Goal: Task Accomplishment & Management: Use online tool/utility

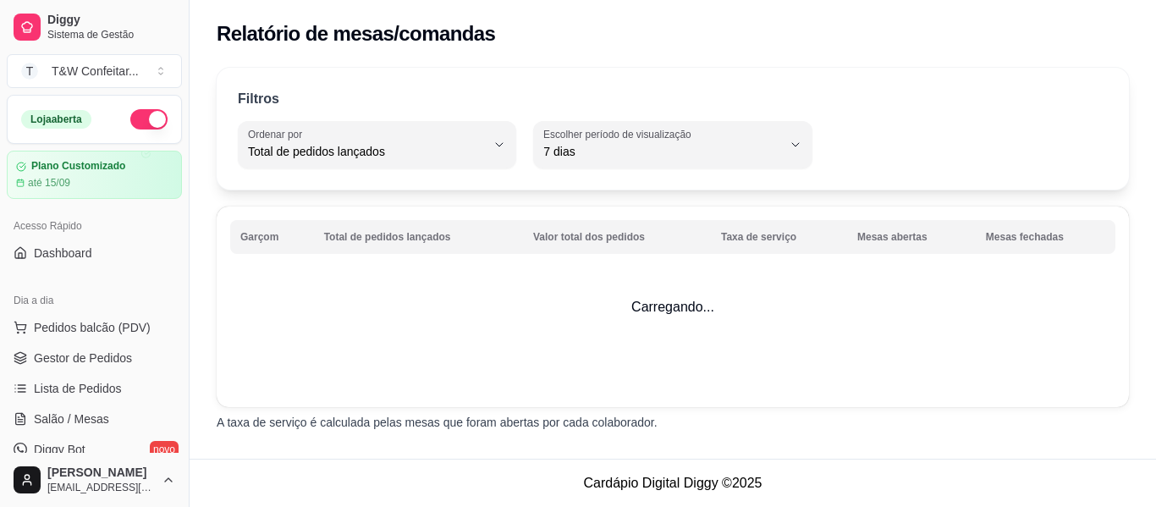
select select "TOTAL_OF_ORDERS"
select select "7"
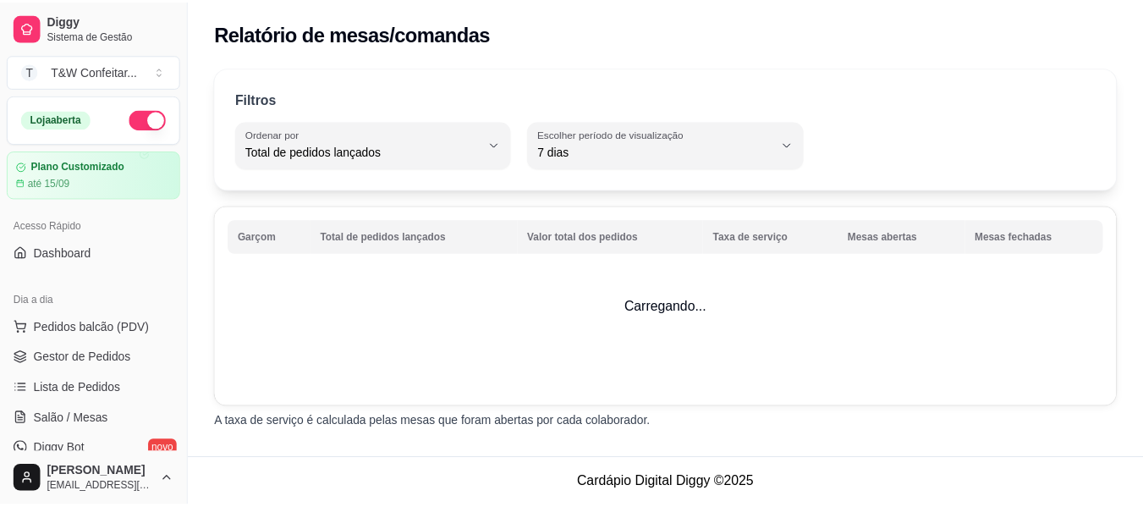
scroll to position [426, 0]
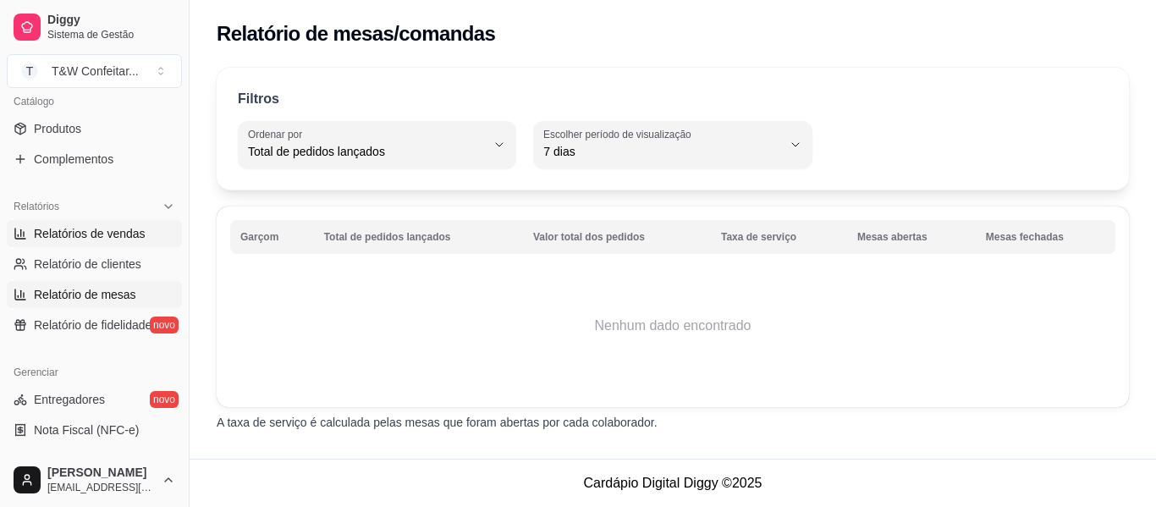
click at [126, 230] on span "Relatórios de vendas" at bounding box center [90, 233] width 112 height 17
select select "ALL"
select select "0"
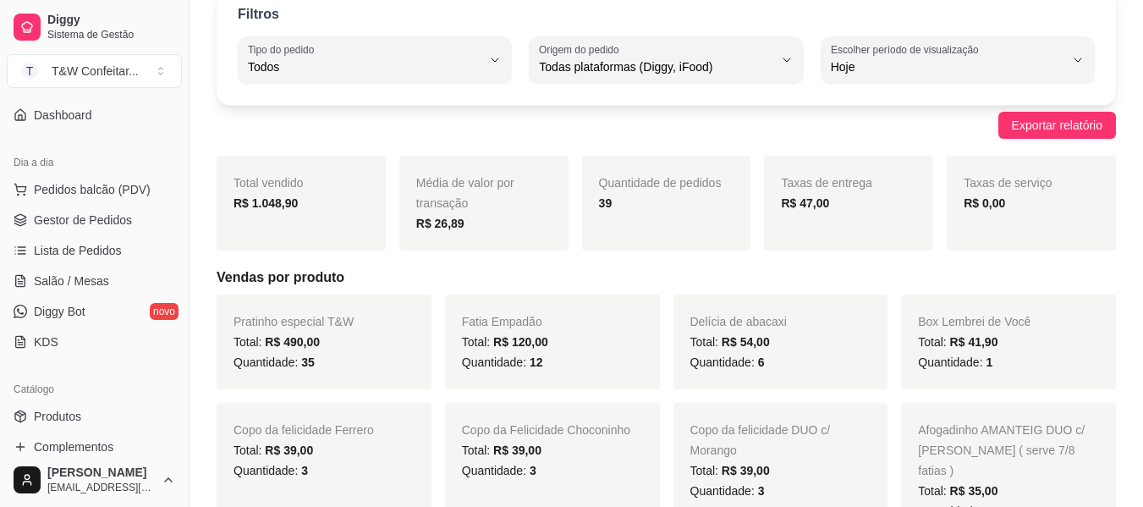
scroll to position [96, 0]
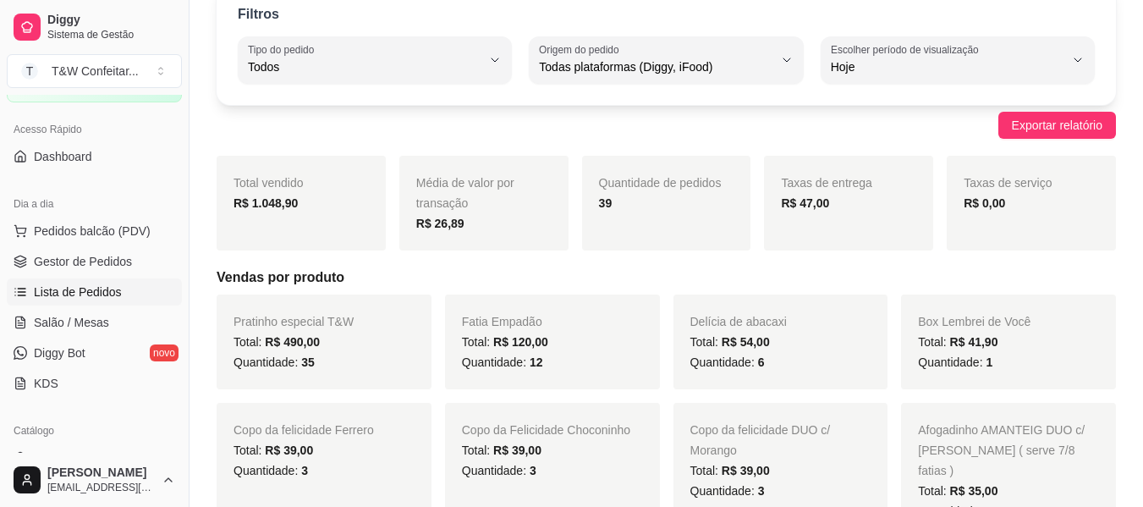
click at [107, 294] on span "Lista de Pedidos" at bounding box center [78, 291] width 88 height 17
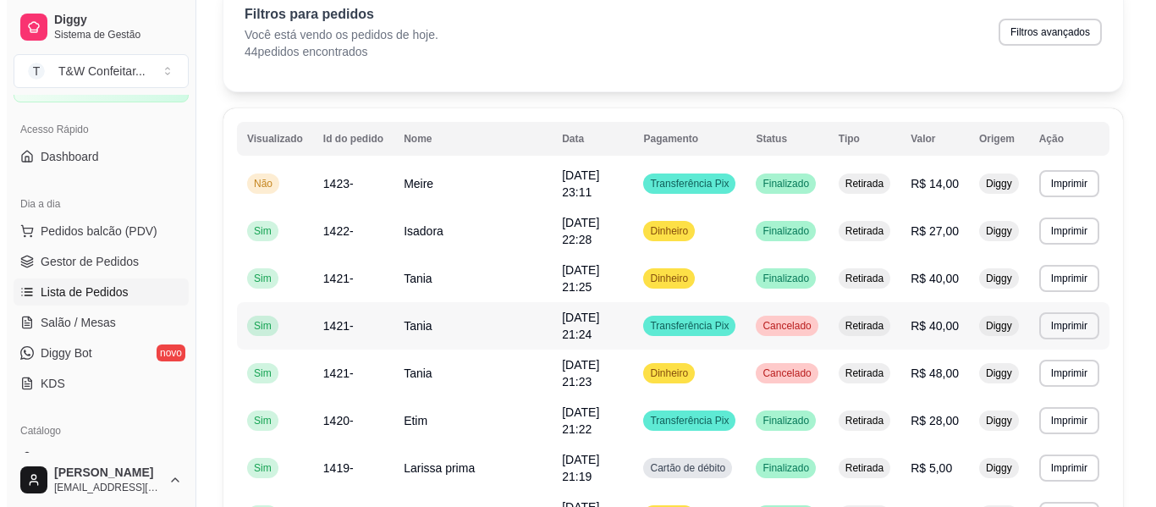
scroll to position [169, 0]
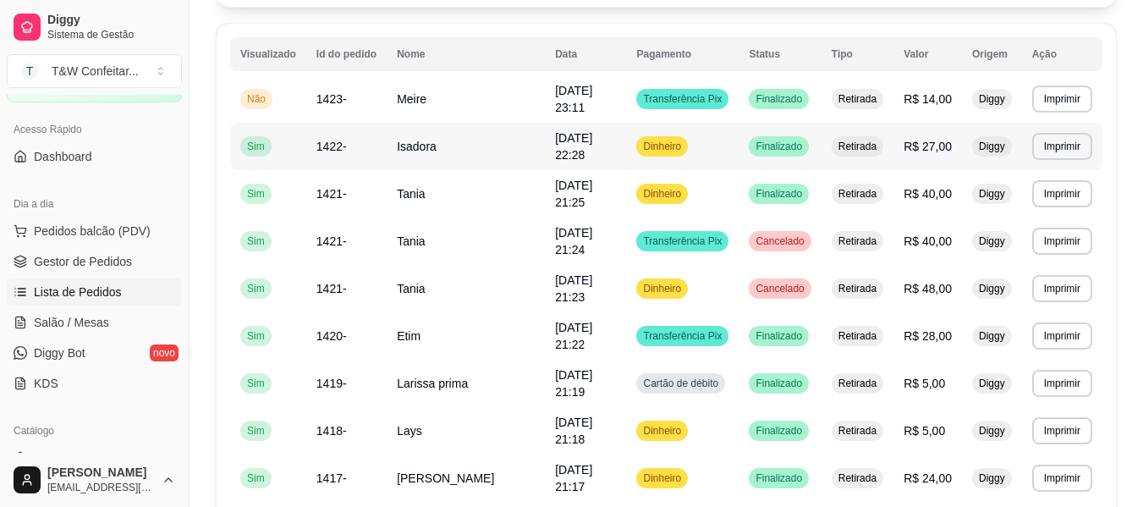
click at [512, 144] on td "Isadora" at bounding box center [466, 146] width 158 height 47
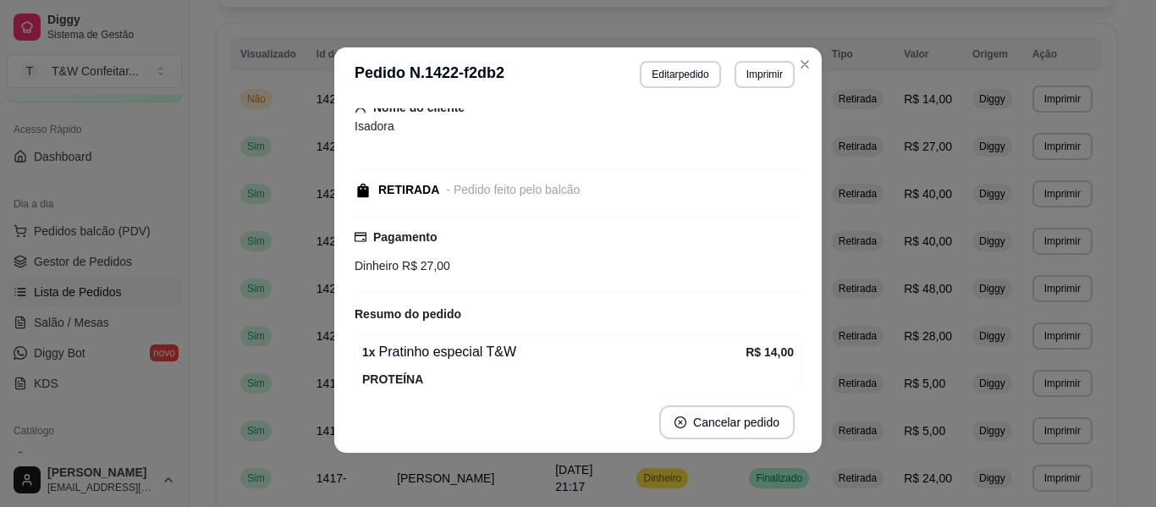
scroll to position [0, 0]
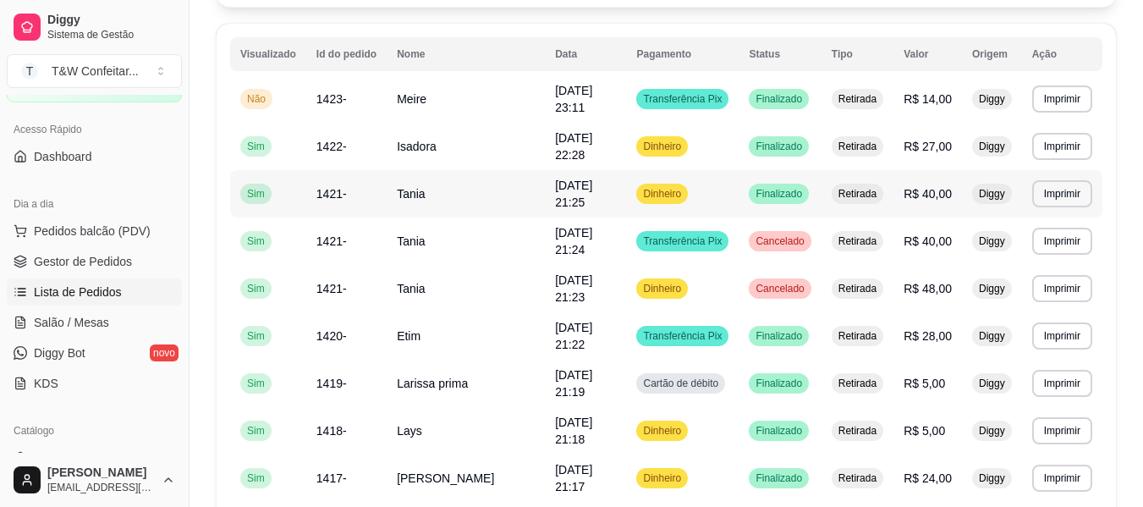
click at [744, 201] on td "Finalizado" at bounding box center [780, 193] width 82 height 47
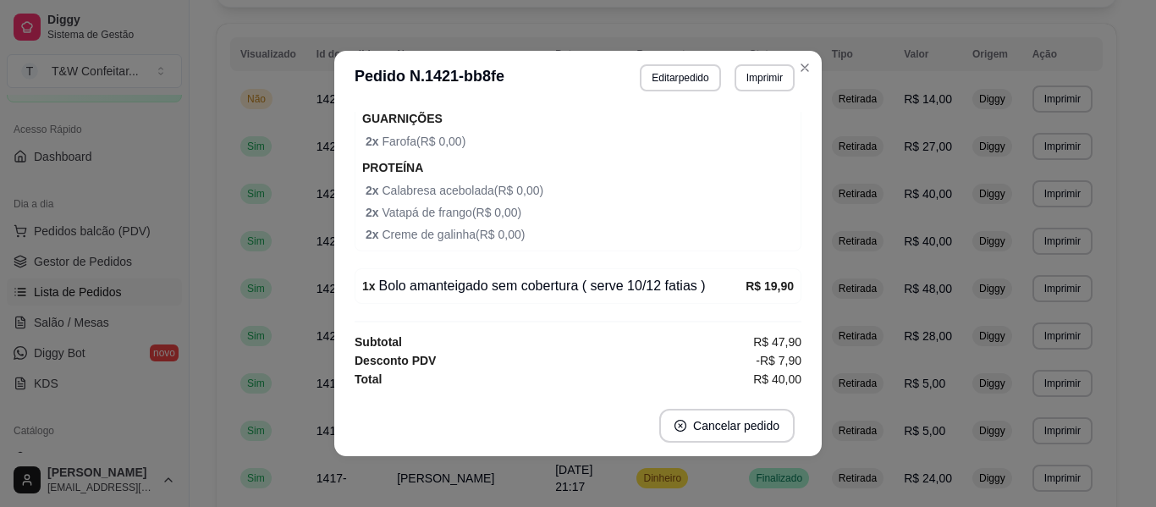
scroll to position [3, 0]
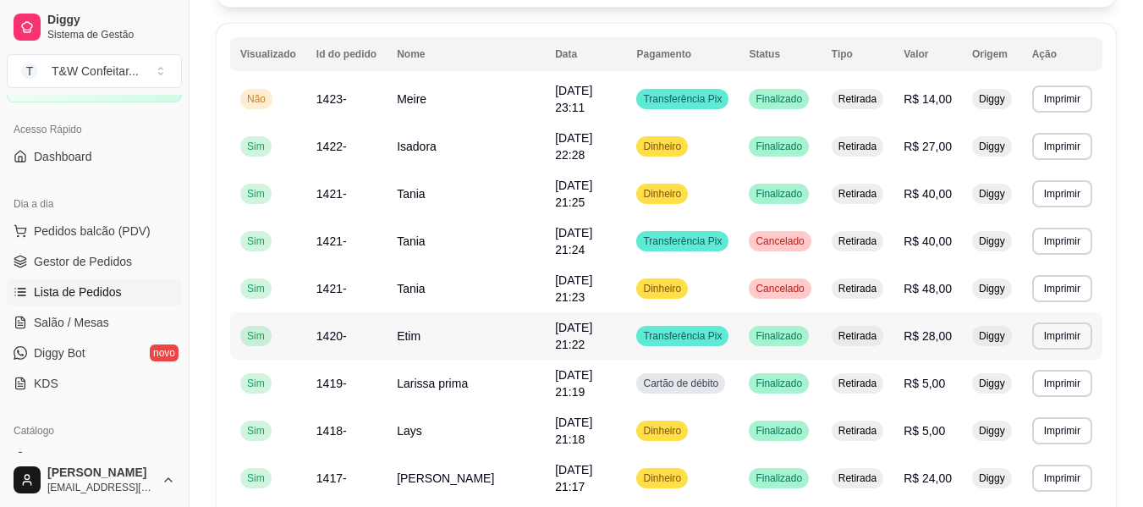
click at [909, 327] on td "R$ 28,00" at bounding box center [927, 335] width 69 height 47
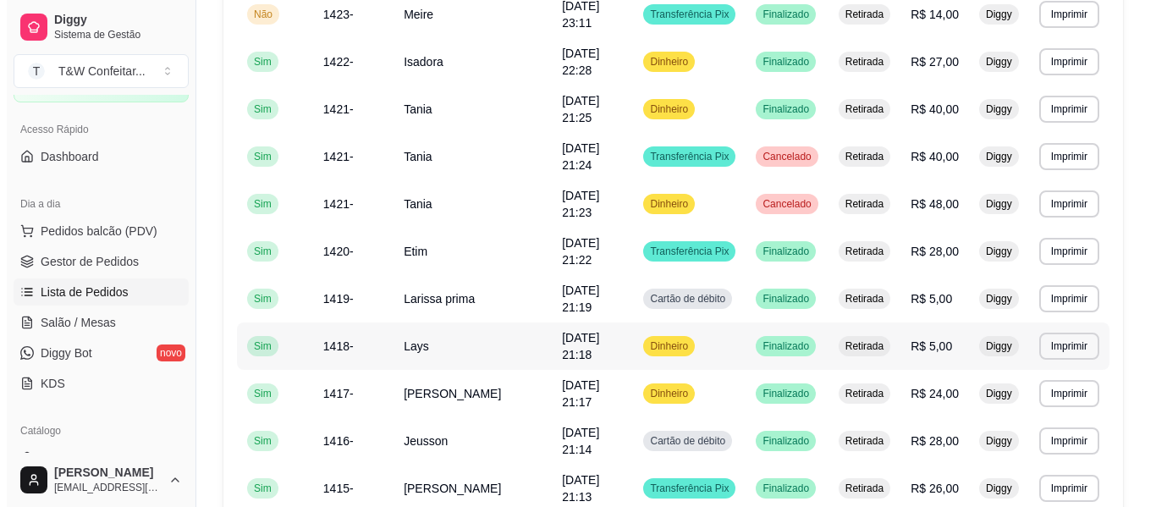
scroll to position [338, 0]
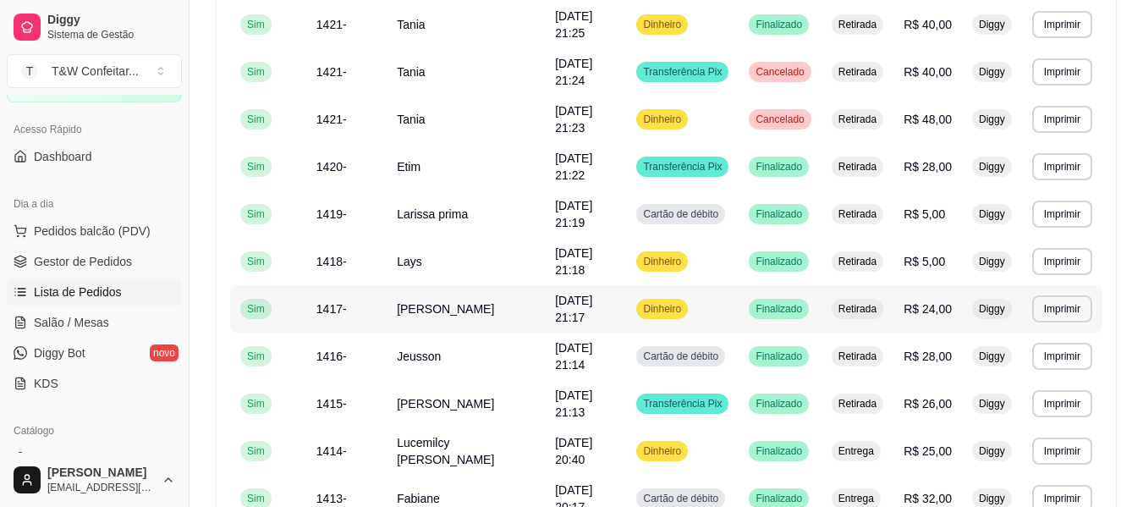
click at [576, 309] on td "[DATE] 21:17" at bounding box center [585, 308] width 81 height 47
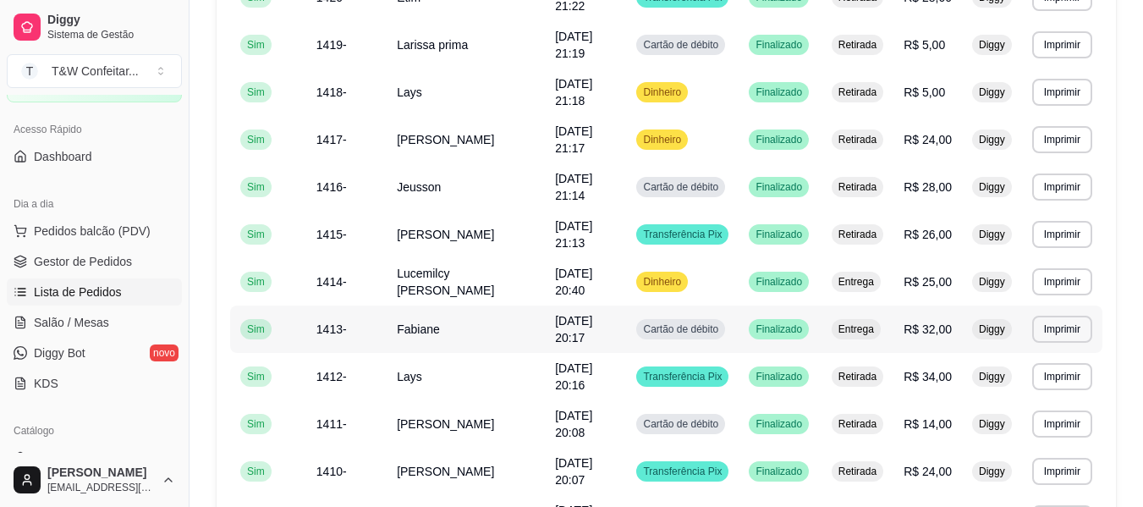
scroll to position [592, 0]
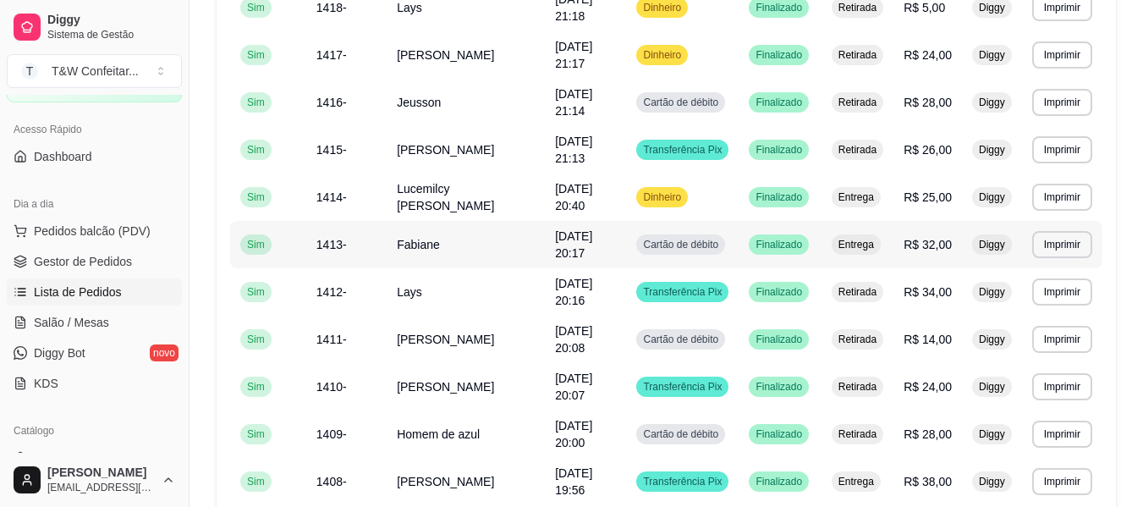
click at [555, 239] on span "[DATE] 20:17" at bounding box center [573, 244] width 37 height 30
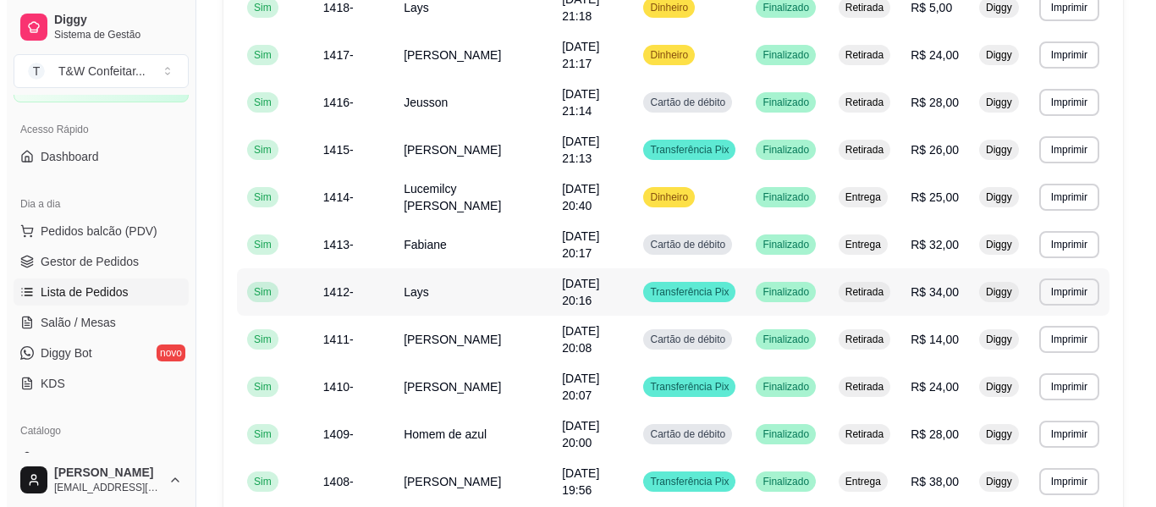
scroll to position [677, 0]
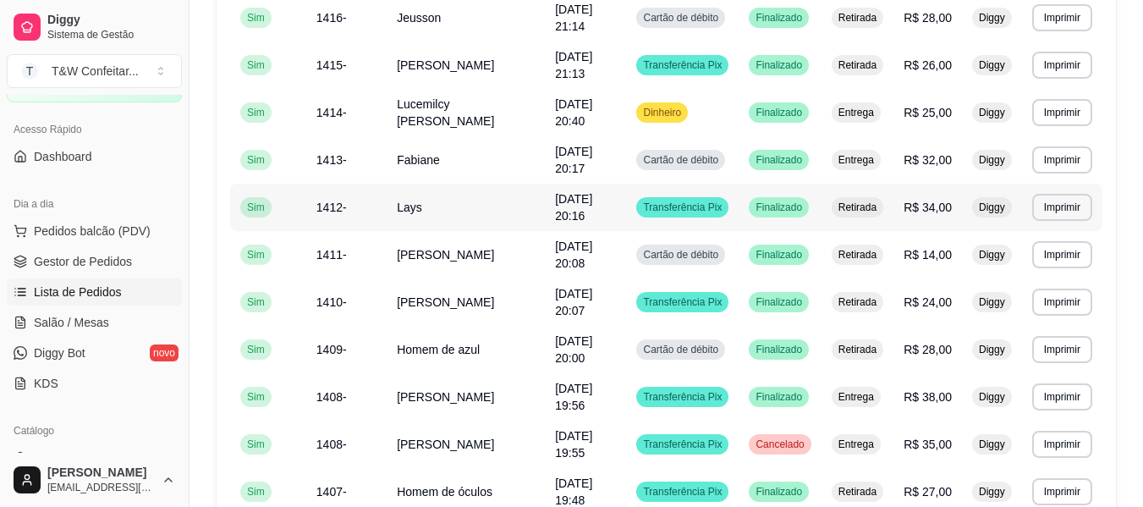
click at [555, 195] on span "[DATE] 20:16" at bounding box center [573, 207] width 37 height 30
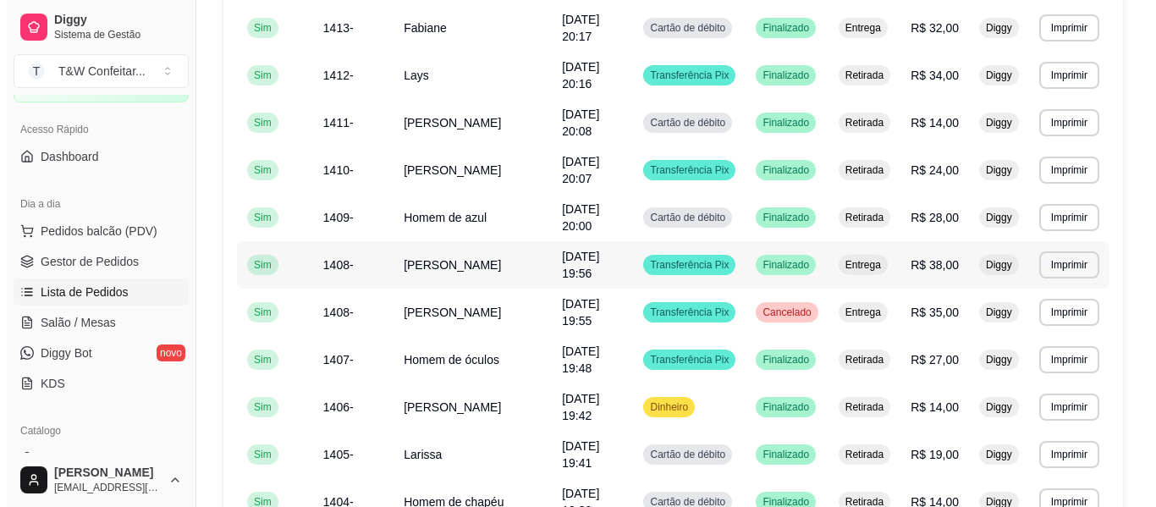
scroll to position [846, 0]
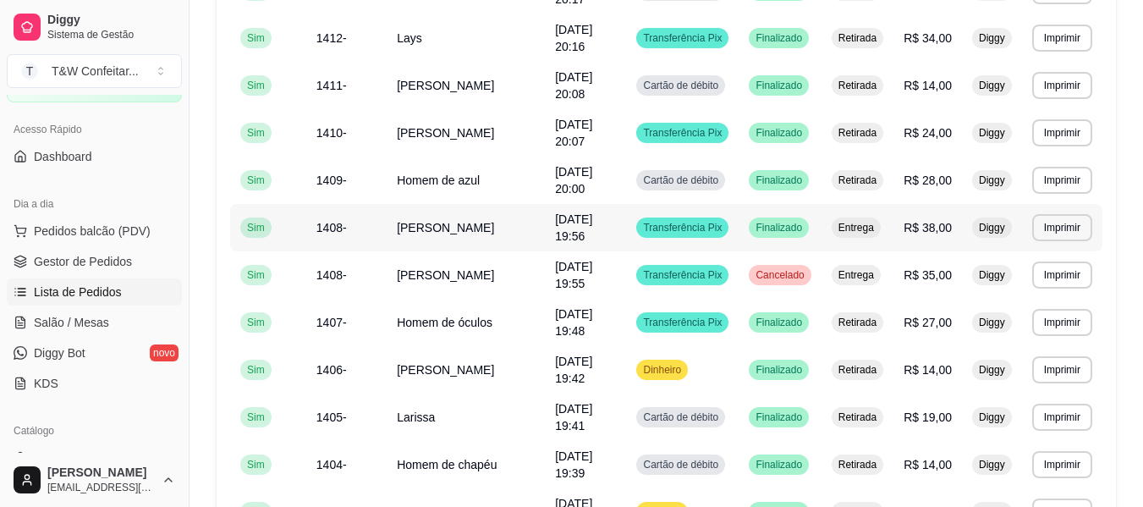
click at [589, 210] on td "[DATE] 19:56" at bounding box center [585, 227] width 81 height 47
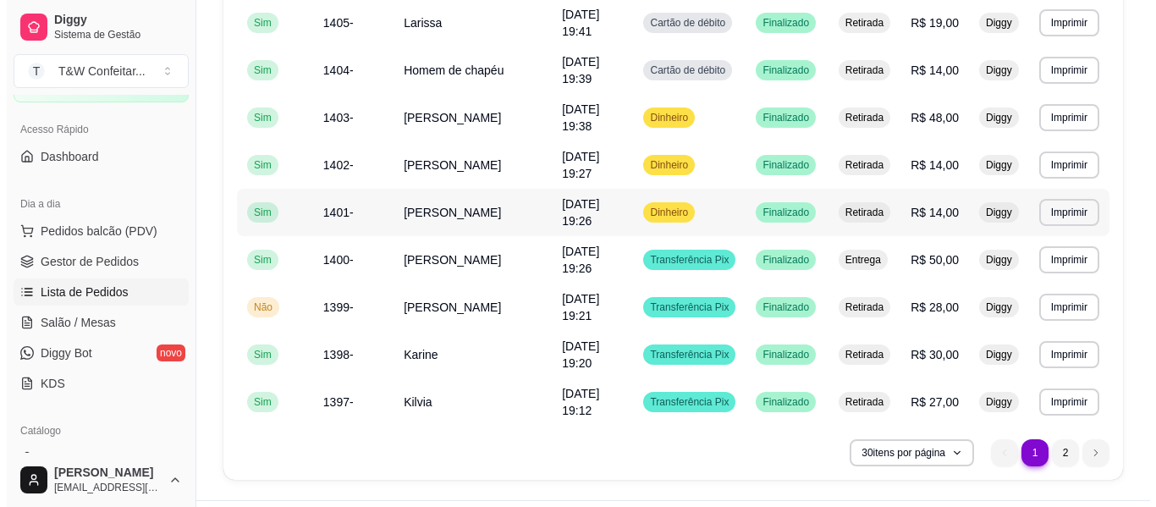
scroll to position [1269, 0]
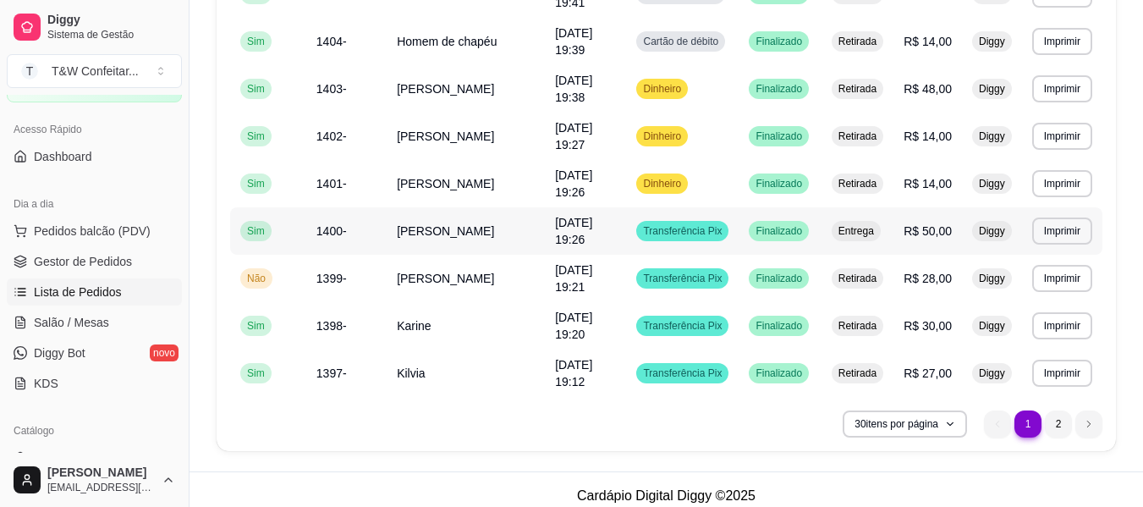
click at [607, 240] on td "[DATE] 19:26" at bounding box center [585, 230] width 81 height 47
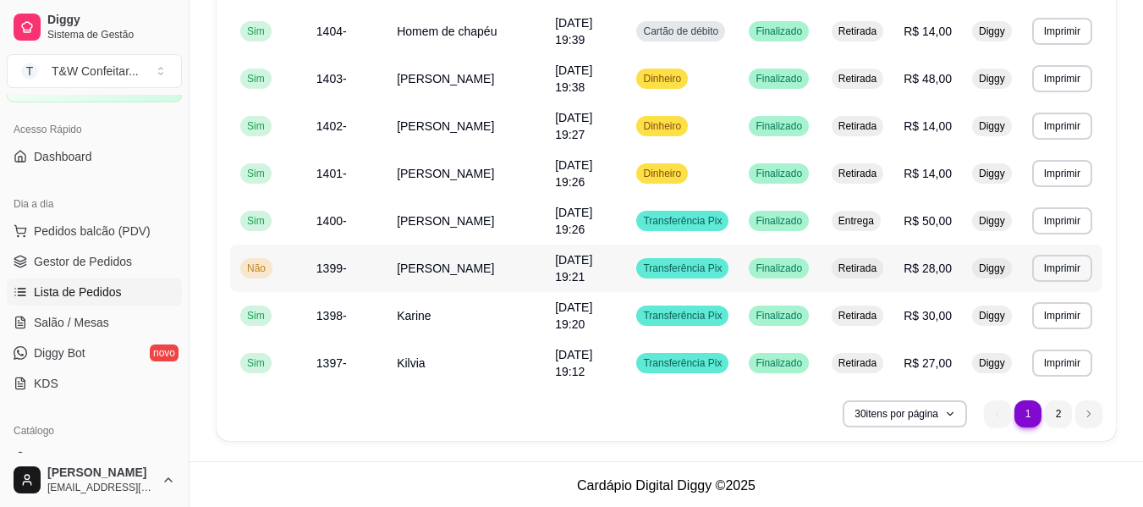
scroll to position [1282, 0]
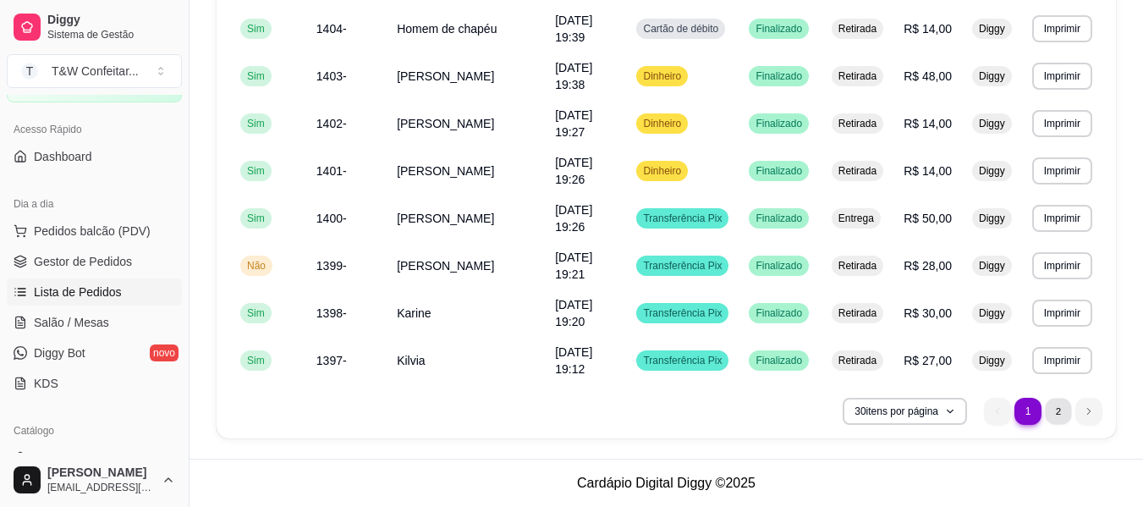
click at [1065, 409] on li "2" at bounding box center [1058, 411] width 26 height 26
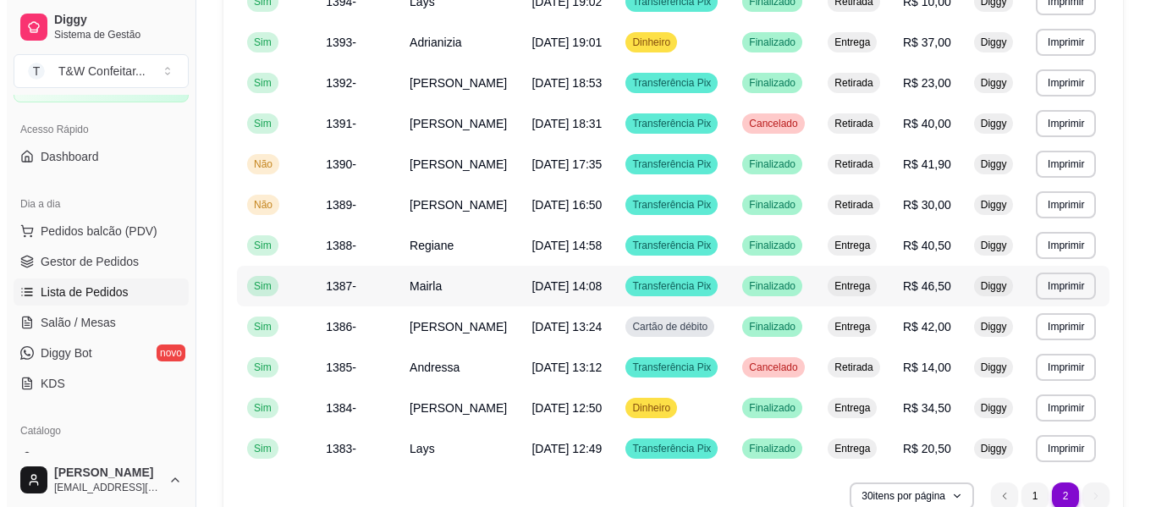
scroll to position [260, 0]
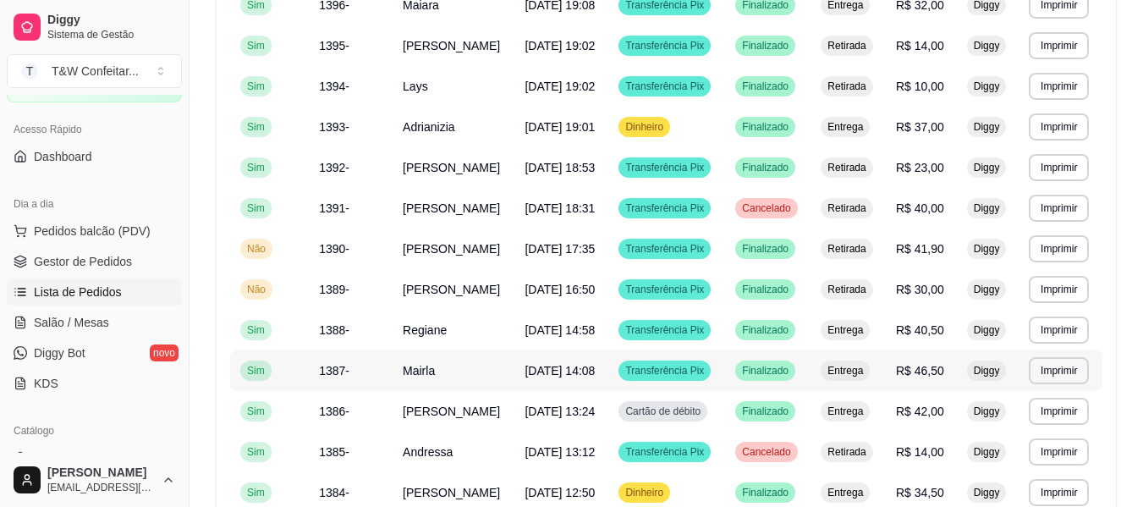
click at [540, 369] on span "[DATE] 14:08" at bounding box center [560, 371] width 70 height 14
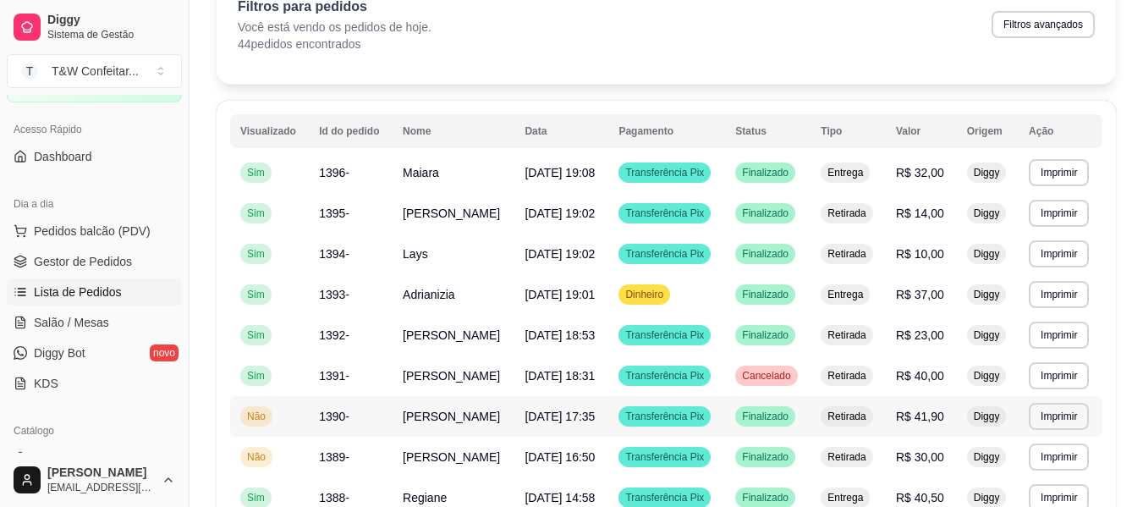
scroll to position [91, 0]
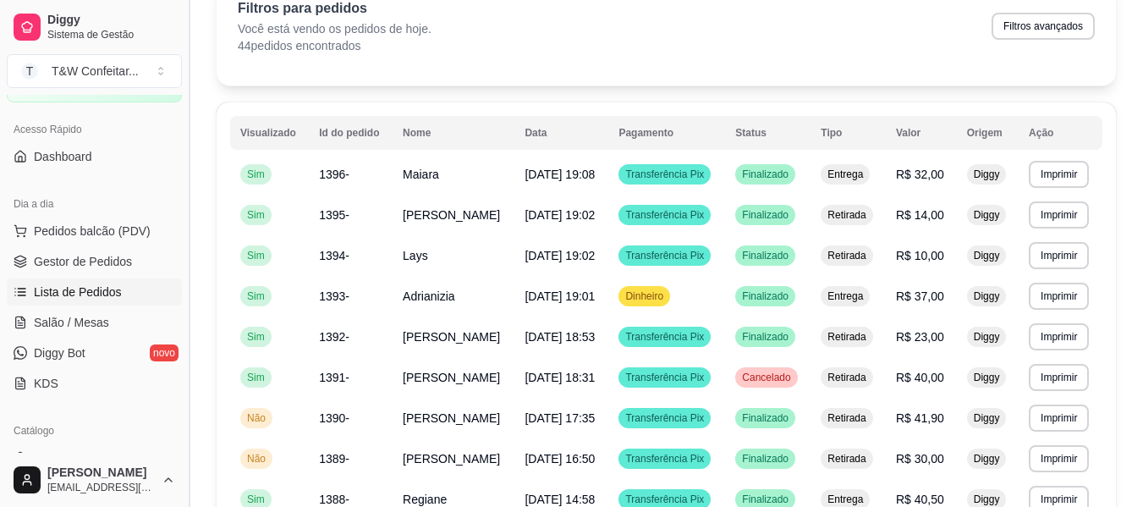
click at [183, 172] on button "Toggle Sidebar" at bounding box center [189, 253] width 14 height 507
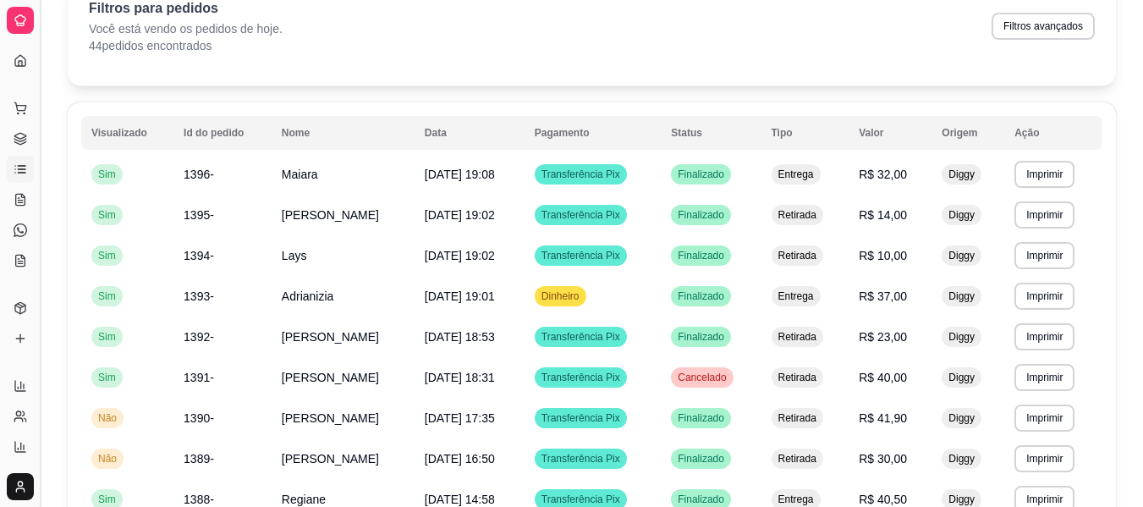
click at [37, 174] on button "Toggle Sidebar" at bounding box center [40, 253] width 14 height 507
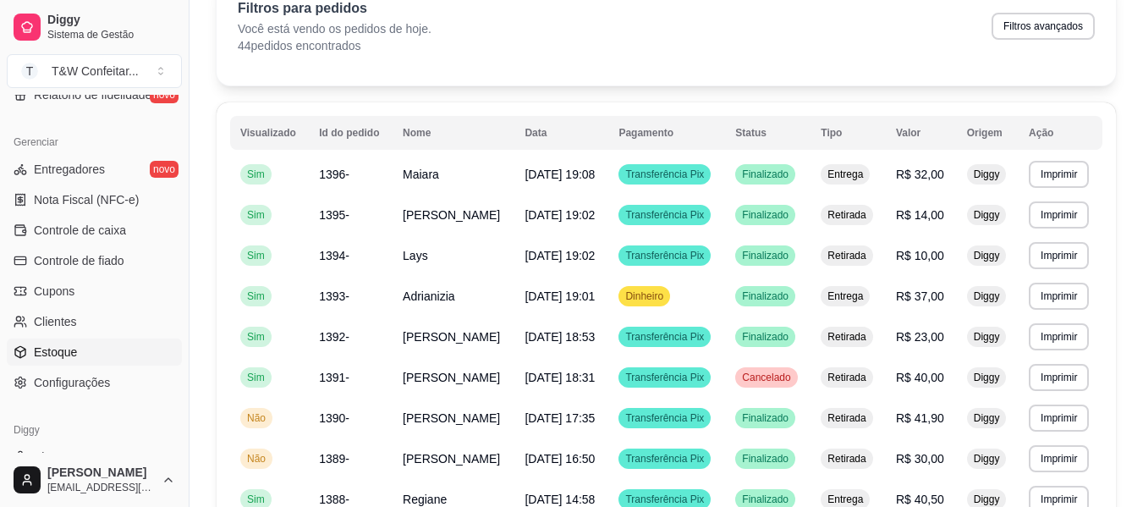
scroll to position [656, 0]
click at [100, 230] on span "Controle de caixa" at bounding box center [80, 230] width 92 height 17
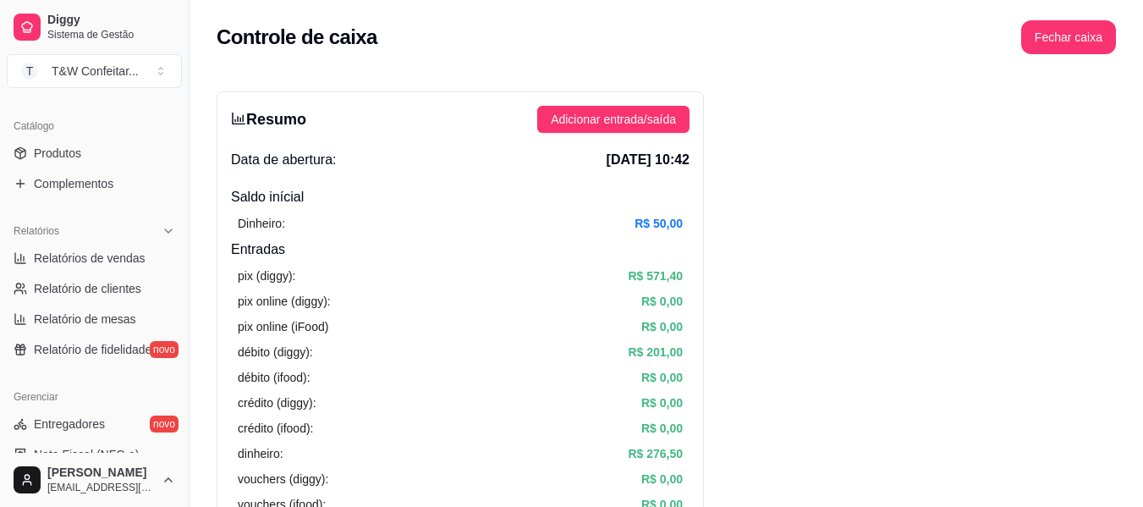
scroll to position [398, 0]
click at [119, 261] on span "Relatórios de vendas" at bounding box center [90, 260] width 112 height 17
select select "ALL"
select select "0"
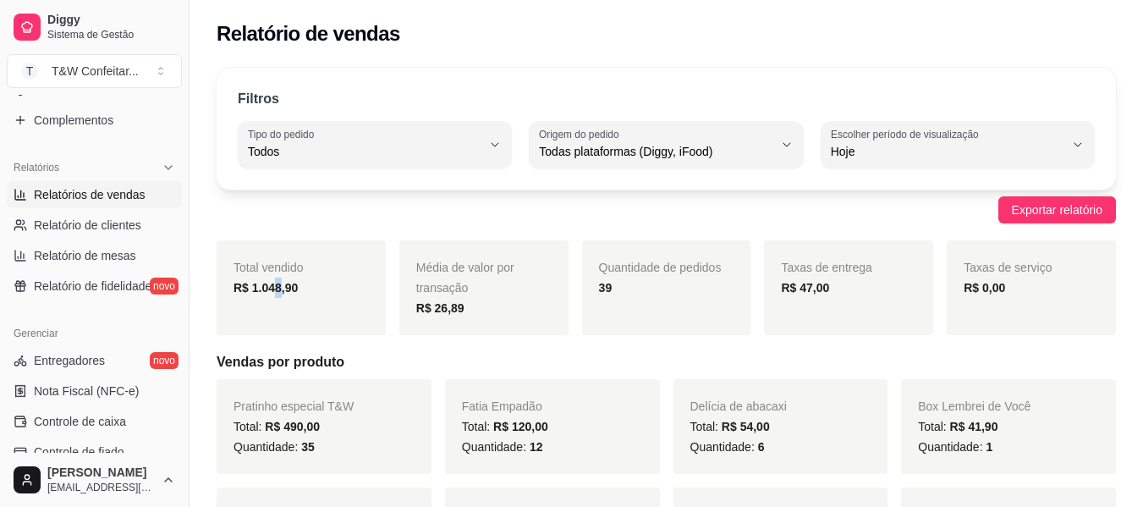
click at [272, 286] on strong "R$ 1.048,90" at bounding box center [266, 288] width 64 height 14
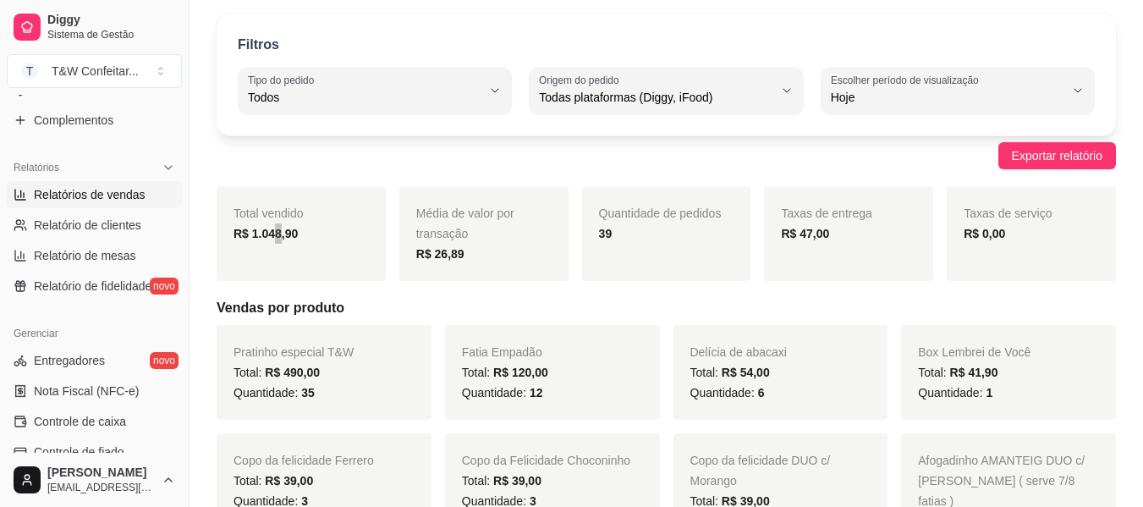
scroll to position [85, 0]
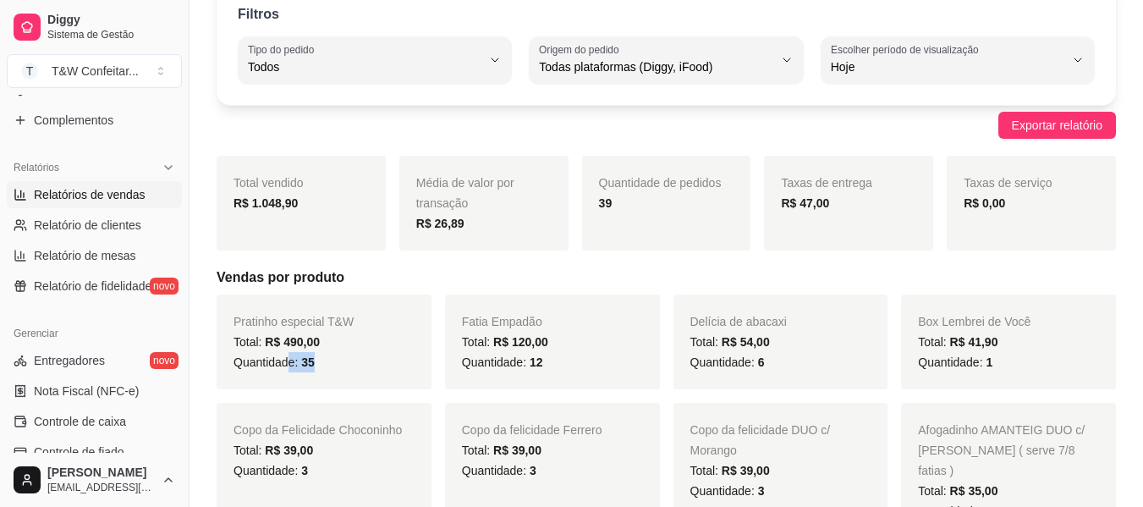
drag, startPoint x: 348, startPoint y: 354, endPoint x: 290, endPoint y: 361, distance: 58.0
click at [290, 361] on div "Quantidade: 35" at bounding box center [324, 362] width 181 height 20
click at [320, 365] on div "Quantidade: 35" at bounding box center [324, 362] width 181 height 20
drag, startPoint x: 571, startPoint y: 369, endPoint x: 520, endPoint y: 372, distance: 50.9
click at [520, 372] on div "Fatia Empadão Total: R$ 120,00 Quantidade: 12" at bounding box center [552, 341] width 215 height 95
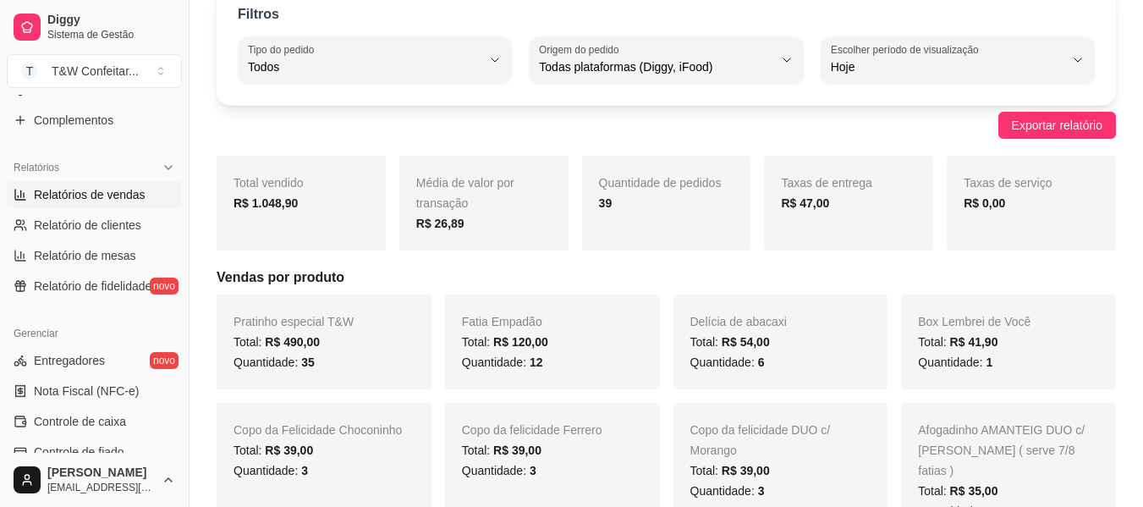
click at [779, 349] on div "Total: R$ 54,00" at bounding box center [780, 342] width 181 height 20
drag, startPoint x: 783, startPoint y: 366, endPoint x: 710, endPoint y: 371, distance: 72.9
click at [710, 371] on div "Quantidade: 6" at bounding box center [780, 362] width 181 height 20
click at [811, 379] on div "Delícia de abacaxi Total: R$ 54,00 Quantidade: 6" at bounding box center [780, 341] width 215 height 95
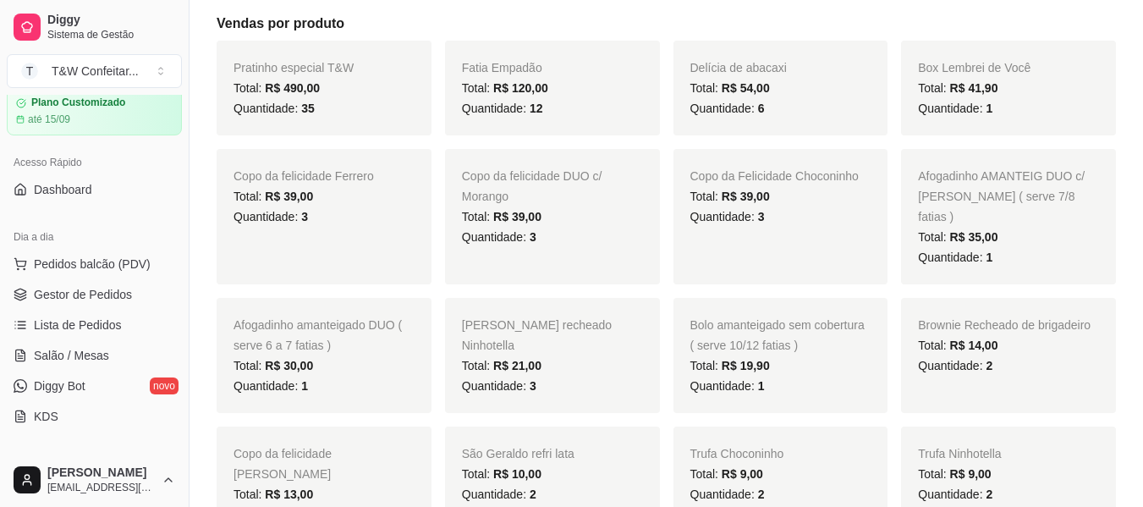
scroll to position [58, 0]
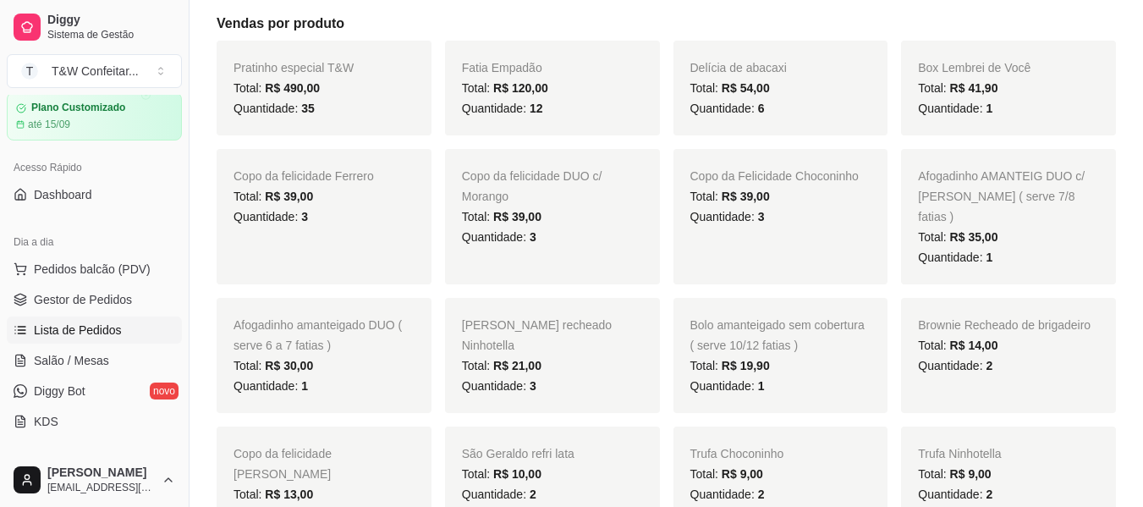
click at [112, 334] on span "Lista de Pedidos" at bounding box center [78, 329] width 88 height 17
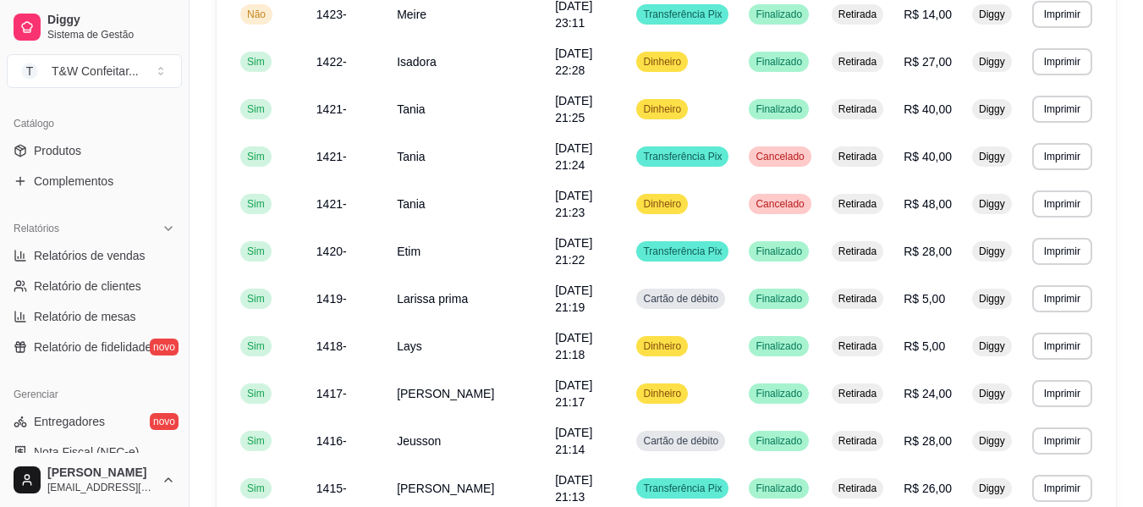
scroll to position [415, 0]
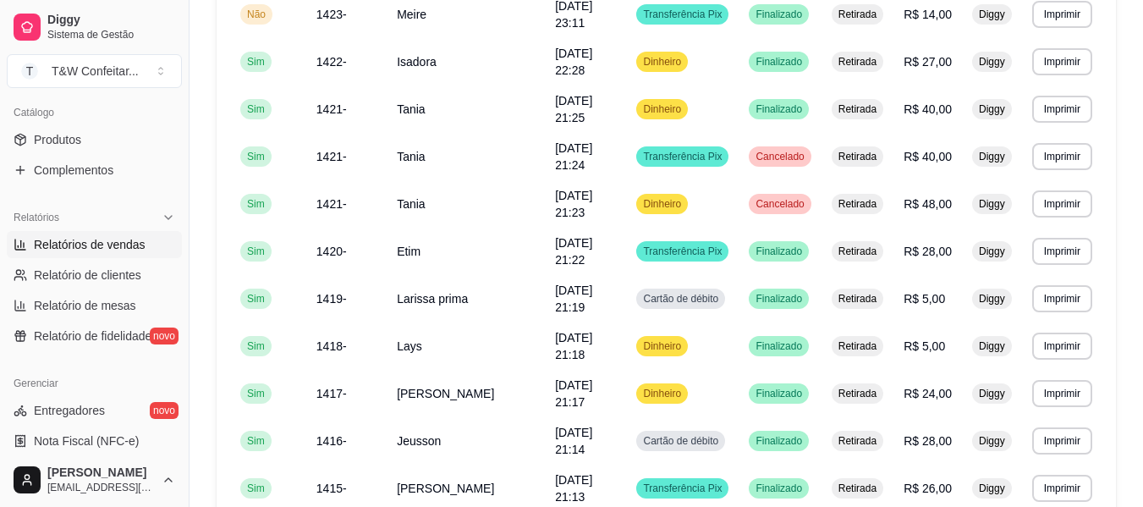
click at [96, 254] on link "Relatórios de vendas" at bounding box center [94, 244] width 175 height 27
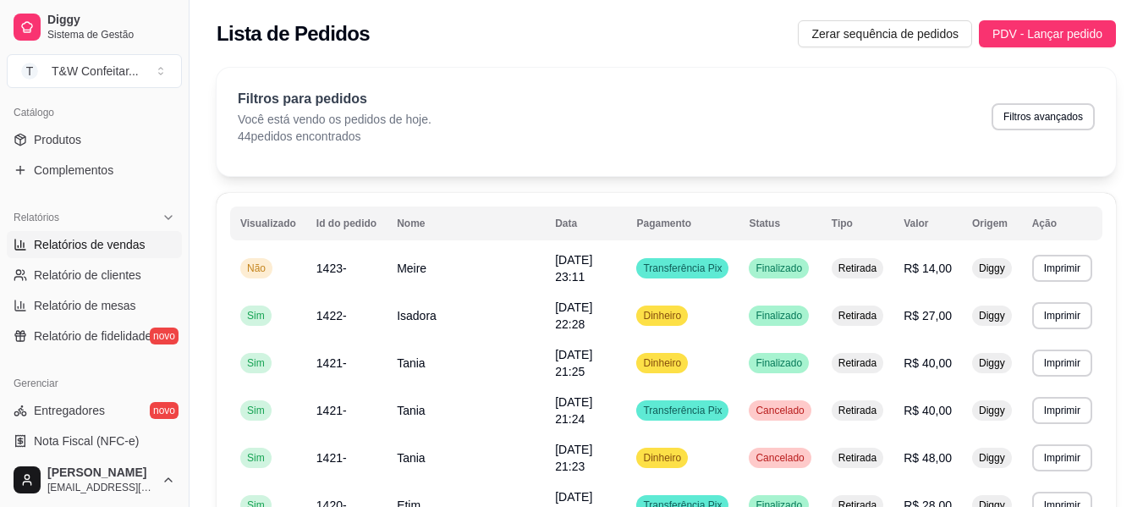
select select "ALL"
select select "0"
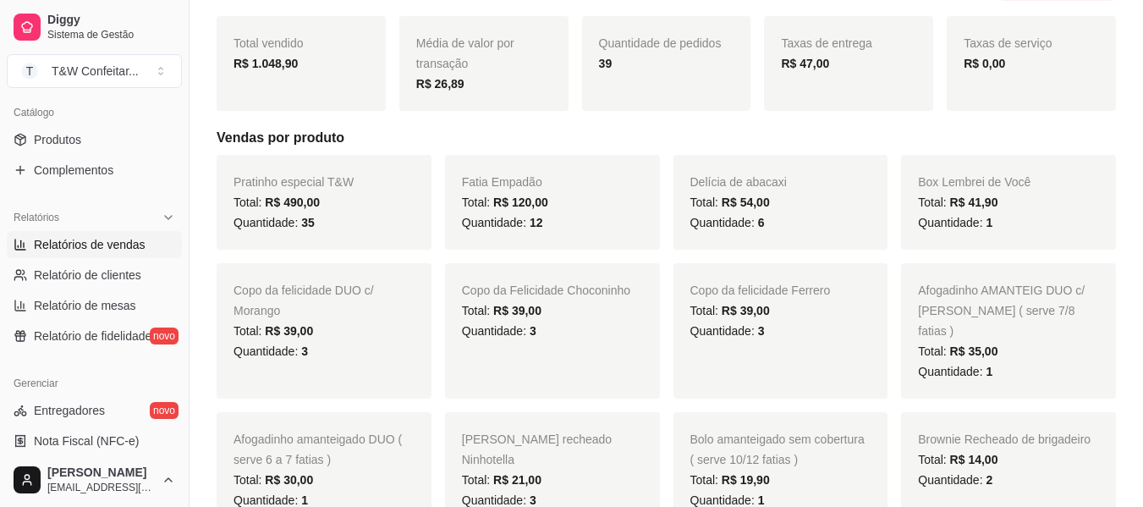
scroll to position [254, 0]
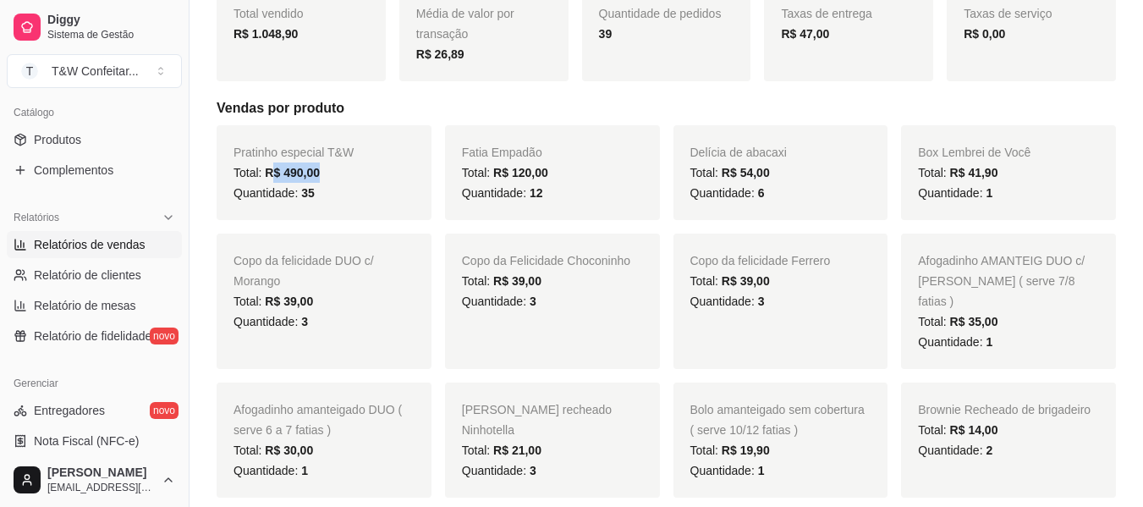
drag, startPoint x: 323, startPoint y: 173, endPoint x: 273, endPoint y: 179, distance: 50.4
click at [273, 179] on div "Total: R$ 490,00" at bounding box center [324, 172] width 181 height 20
click at [981, 335] on span "Quantidade: 1" at bounding box center [955, 342] width 74 height 14
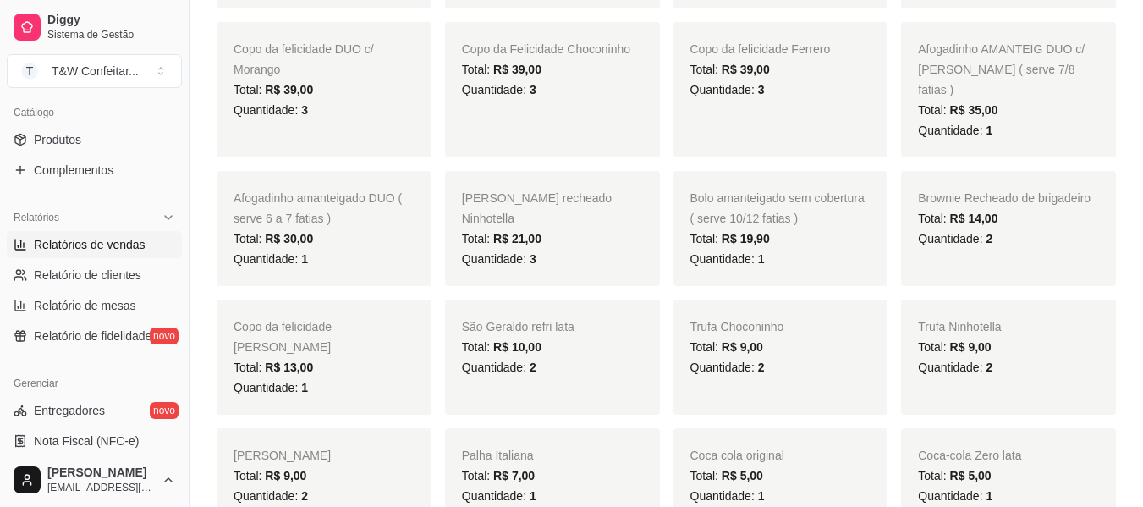
scroll to position [508, 0]
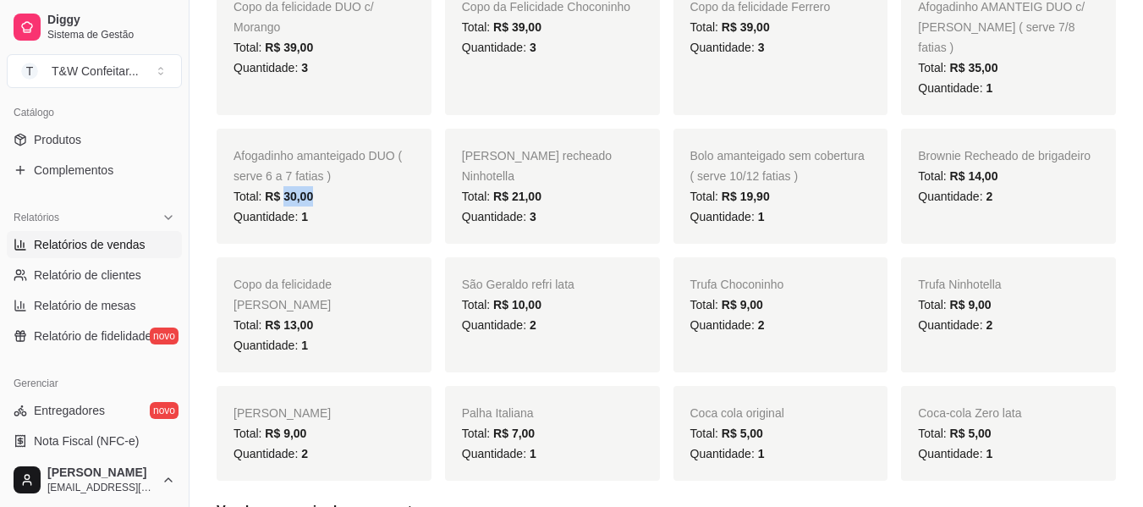
drag, startPoint x: 316, startPoint y: 173, endPoint x: 281, endPoint y: 177, distance: 35.8
click at [281, 186] on div "Total: R$ 30,00" at bounding box center [324, 196] width 181 height 20
click at [344, 186] on div "Total: R$ 30,00" at bounding box center [324, 196] width 181 height 20
drag, startPoint x: 563, startPoint y: 154, endPoint x: 493, endPoint y: 164, distance: 71.0
click at [493, 186] on div "Total: R$ 21,00" at bounding box center [552, 196] width 181 height 20
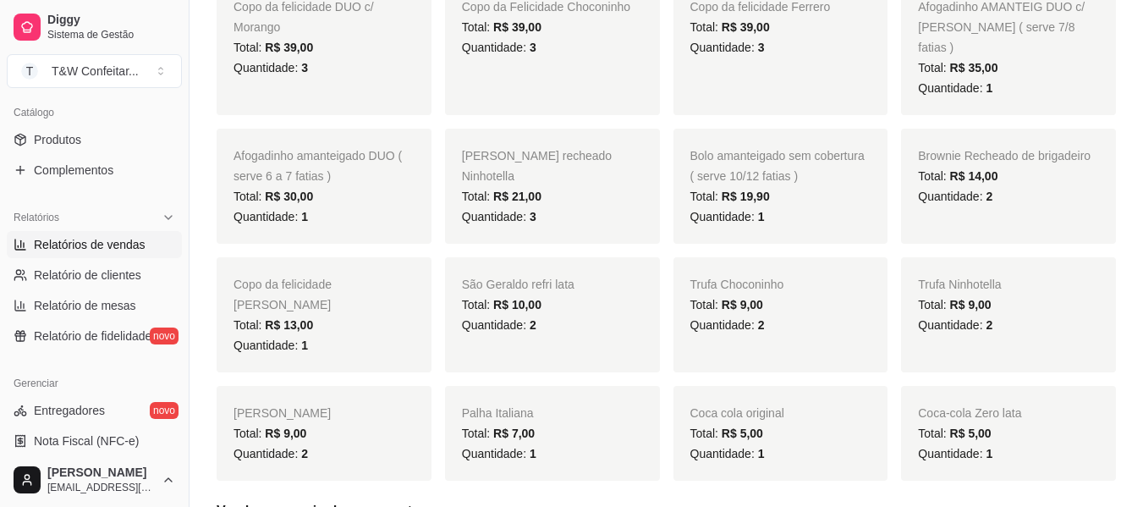
click at [593, 206] on div "Quantidade: 3" at bounding box center [552, 216] width 181 height 20
drag, startPoint x: 784, startPoint y: 182, endPoint x: 695, endPoint y: 195, distance: 90.6
click at [695, 195] on div "Bolo amanteigado sem cobertura ( serve 10/12 fatias ) Total: R$ 19,90 Quantidad…" at bounding box center [780, 186] width 215 height 115
click at [858, 186] on div "Total: R$ 19,90" at bounding box center [780, 196] width 181 height 20
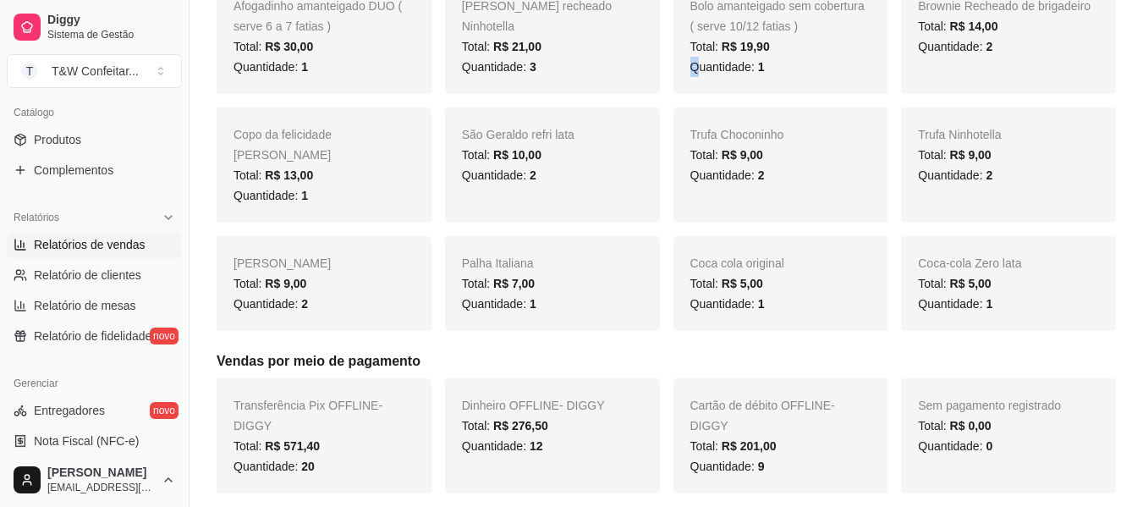
scroll to position [592, 0]
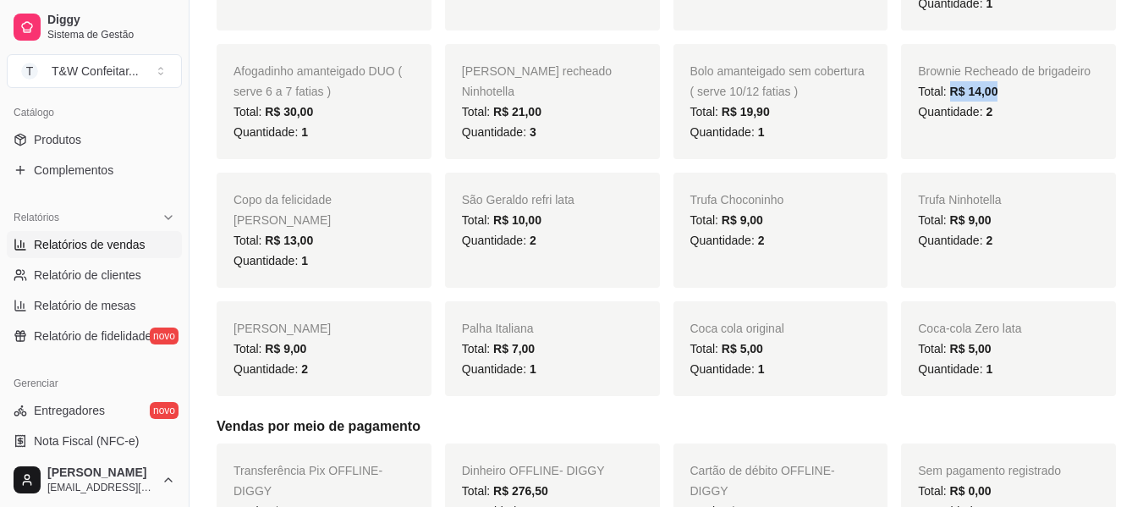
drag, startPoint x: 1023, startPoint y: 67, endPoint x: 953, endPoint y: 71, distance: 70.3
click at [953, 81] on div "Total: R$ 14,00" at bounding box center [1008, 91] width 181 height 20
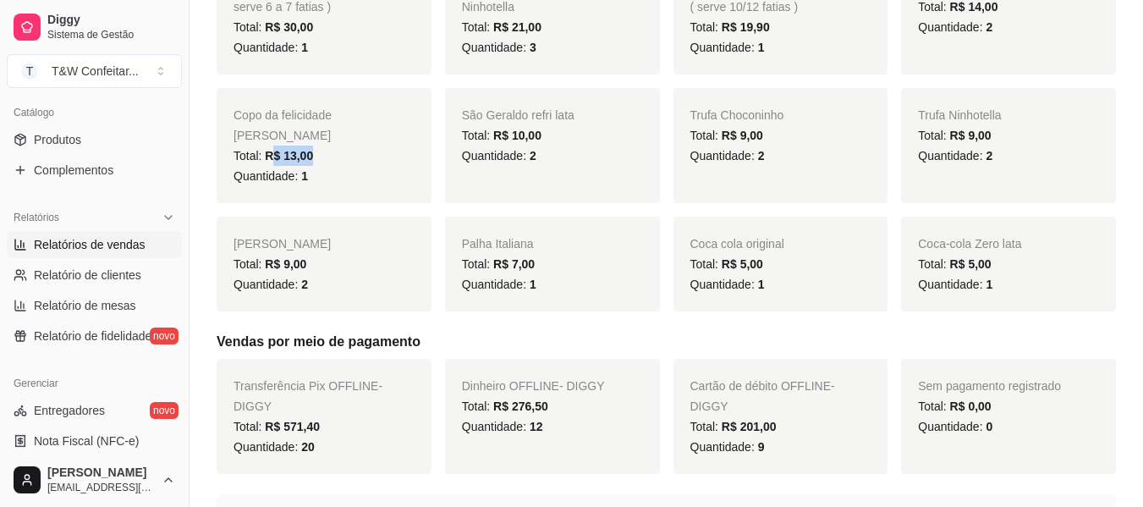
drag, startPoint x: 340, startPoint y: 115, endPoint x: 273, endPoint y: 123, distance: 67.3
click at [273, 146] on div "Total: R$ 13,00" at bounding box center [324, 156] width 181 height 20
drag, startPoint x: 555, startPoint y: 117, endPoint x: 451, endPoint y: 129, distance: 104.7
click at [451, 129] on div "São Geraldo refri lata Total: R$ 10,00 Quantidade: 2" at bounding box center [552, 145] width 215 height 115
drag, startPoint x: 772, startPoint y: 113, endPoint x: 693, endPoint y: 124, distance: 79.4
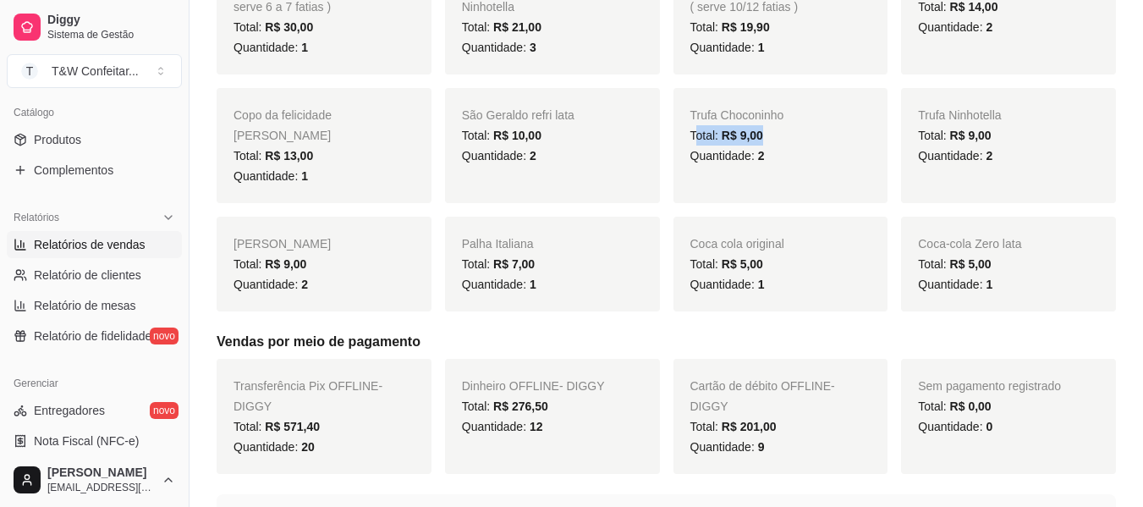
click at [693, 125] on div "Total: R$ 9,00" at bounding box center [780, 135] width 181 height 20
click at [1009, 146] on div "Quantidade: 2" at bounding box center [1008, 156] width 181 height 20
drag, startPoint x: 996, startPoint y: 140, endPoint x: 975, endPoint y: 142, distance: 21.2
click at [975, 146] on div "Quantidade: 2" at bounding box center [1008, 156] width 181 height 20
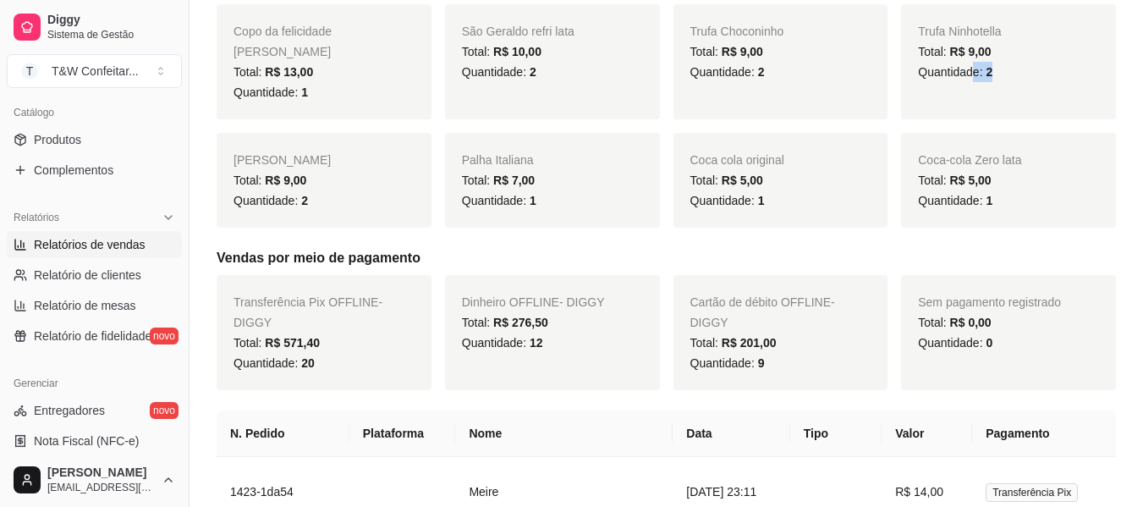
scroll to position [761, 0]
drag, startPoint x: 318, startPoint y: 143, endPoint x: 262, endPoint y: 148, distance: 56.1
click at [262, 169] on div "Total: R$ 9,00" at bounding box center [324, 179] width 181 height 20
click at [517, 173] on span "R$ 7,00" at bounding box center [513, 180] width 41 height 14
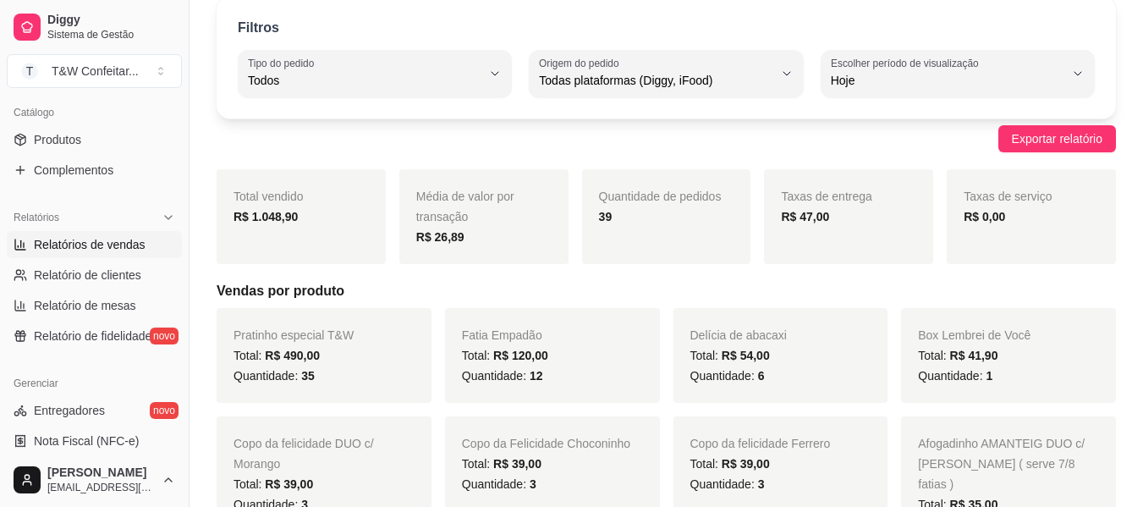
scroll to position [0, 0]
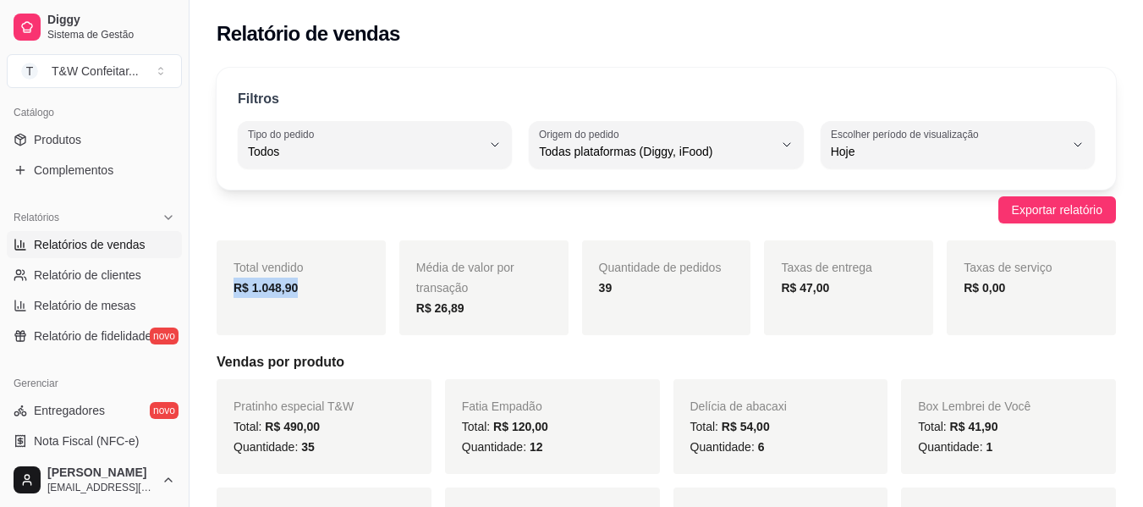
drag, startPoint x: 312, startPoint y: 276, endPoint x: 347, endPoint y: 297, distance: 40.6
click at [347, 297] on div "Total vendido R$ 1.048,90" at bounding box center [301, 287] width 169 height 95
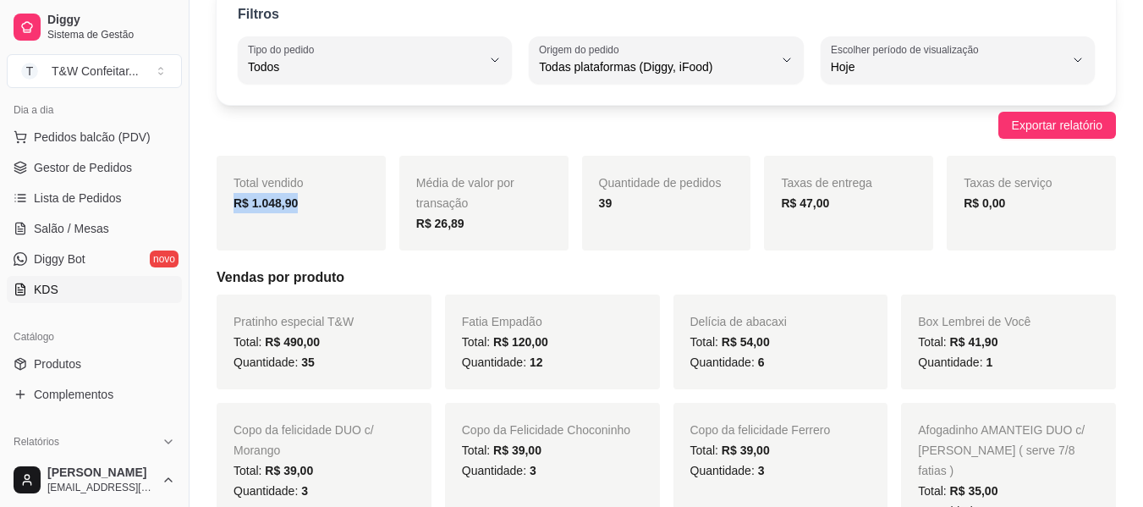
scroll to position [161, 0]
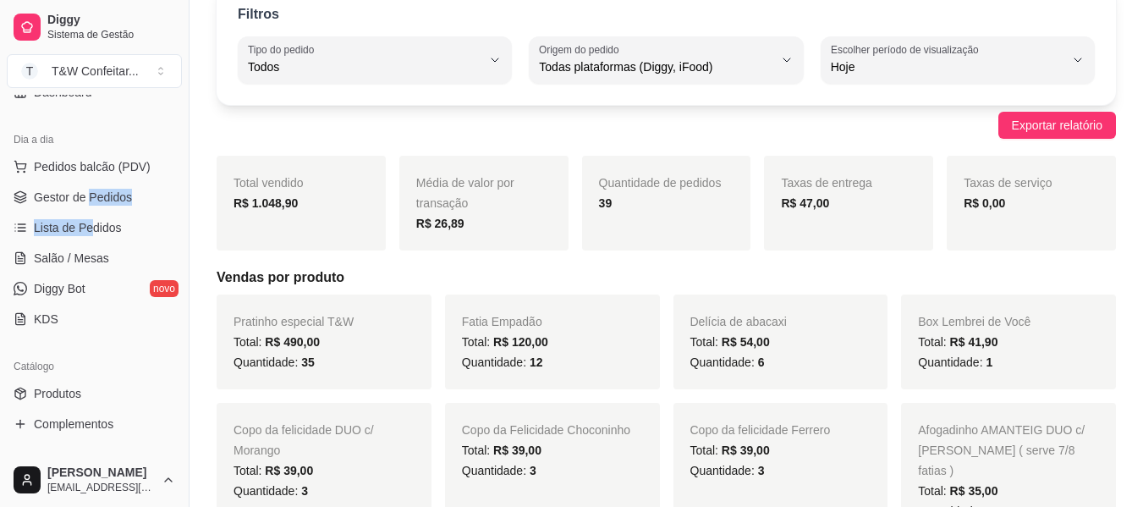
click at [90, 212] on ul "Pedidos balcão (PDV) Gestor de Pedidos Lista de Pedidos Salão / Mesas Diggy Bot…" at bounding box center [94, 242] width 175 height 179
click at [87, 228] on span "Lista de Pedidos" at bounding box center [78, 227] width 88 height 17
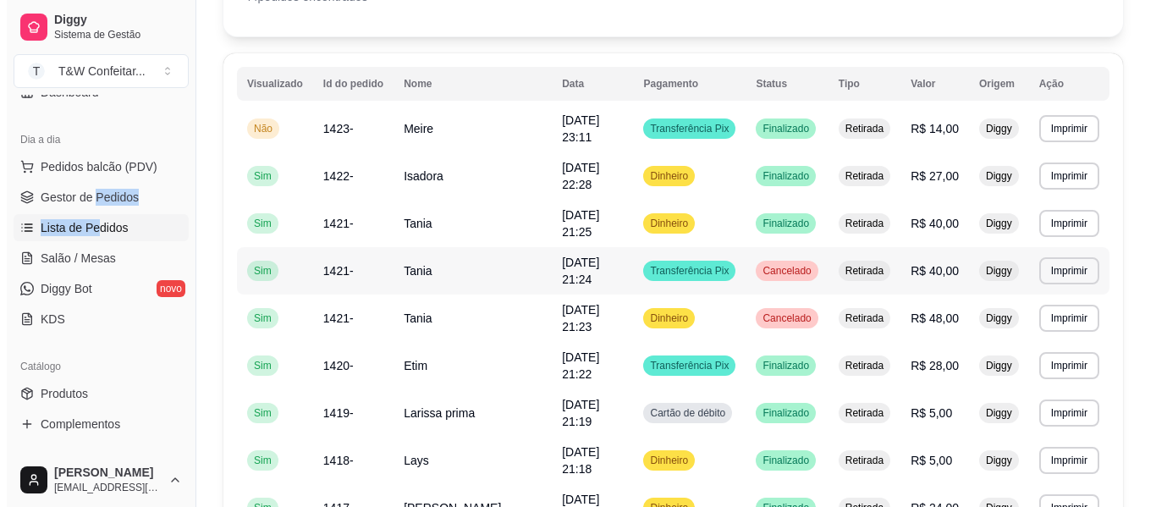
scroll to position [169, 0]
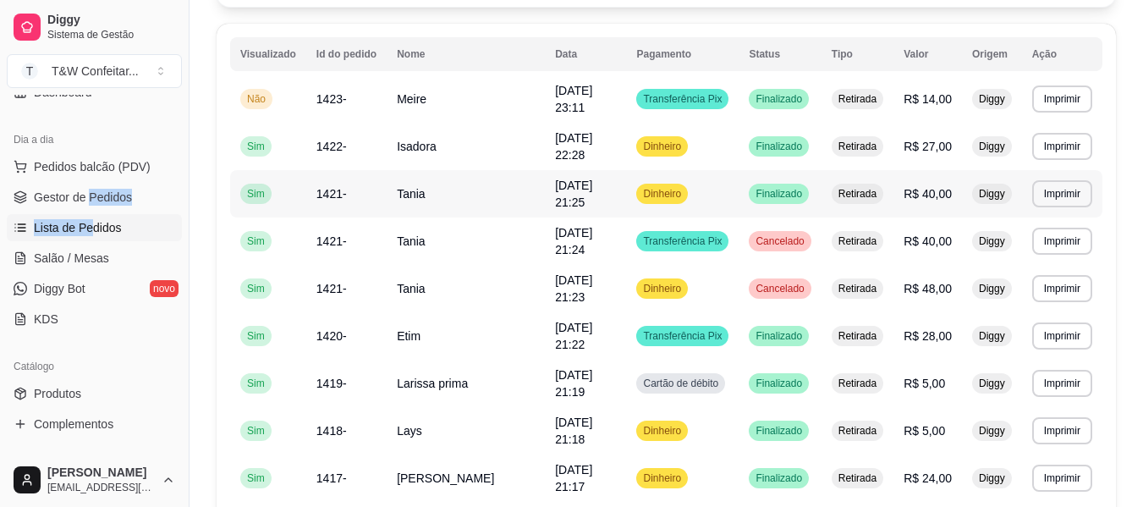
click at [563, 197] on span "[DATE] 21:25" at bounding box center [573, 194] width 37 height 30
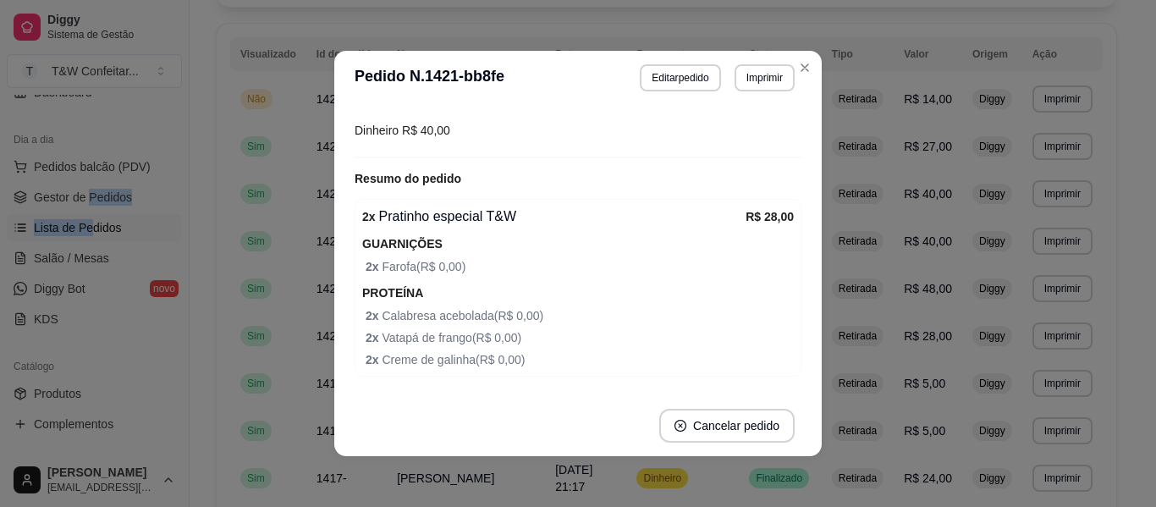
scroll to position [359, 0]
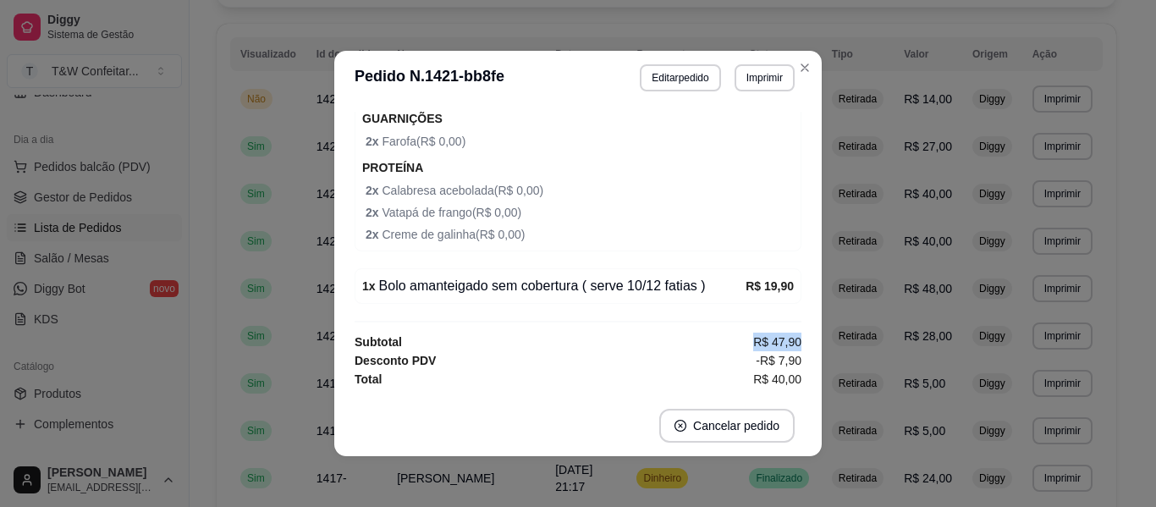
drag, startPoint x: 739, startPoint y: 342, endPoint x: 789, endPoint y: 345, distance: 50.9
click at [789, 345] on div "Editado por [PERSON_NAME] do pedido [DATE] 21:25 Status do pedido FINALIZADO No…" at bounding box center [577, 250] width 447 height 277
drag, startPoint x: 736, startPoint y: 362, endPoint x: 805, endPoint y: 365, distance: 69.5
click at [810, 365] on div "Editado por [PERSON_NAME] do pedido [DATE] 21:25 Status do pedido FINALIZADO No…" at bounding box center [577, 250] width 487 height 290
drag, startPoint x: 751, startPoint y: 379, endPoint x: 784, endPoint y: 381, distance: 33.0
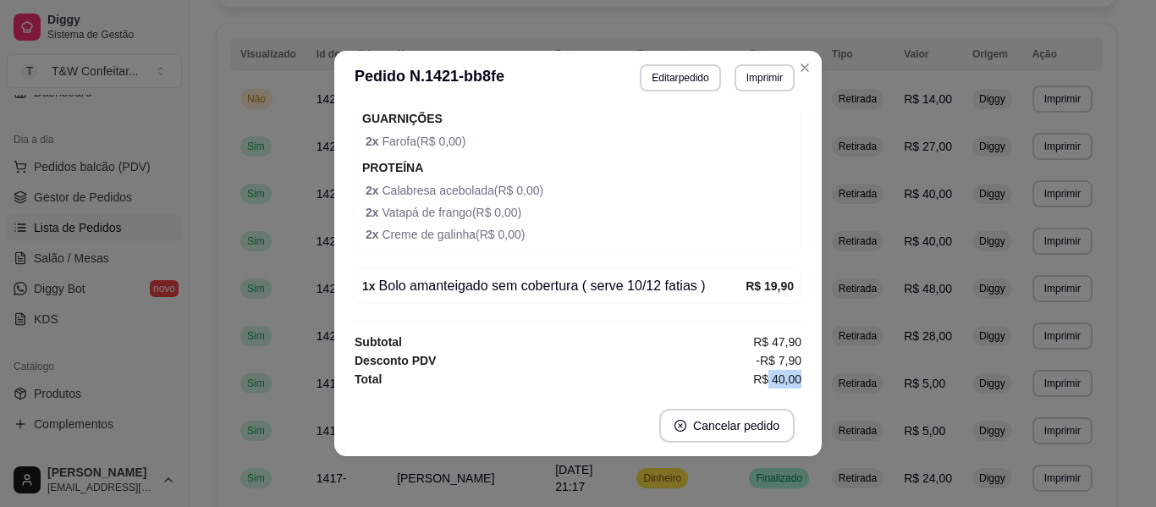
click at [784, 381] on div "Editado por [PERSON_NAME] do pedido [DATE] 21:25 Status do pedido FINALIZADO No…" at bounding box center [577, 250] width 447 height 277
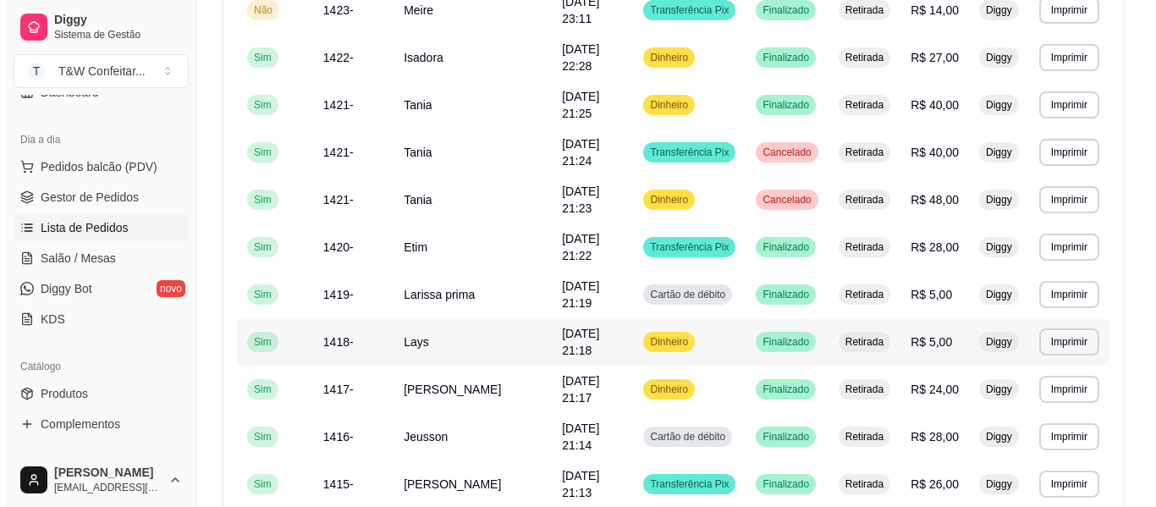
scroll to position [85, 0]
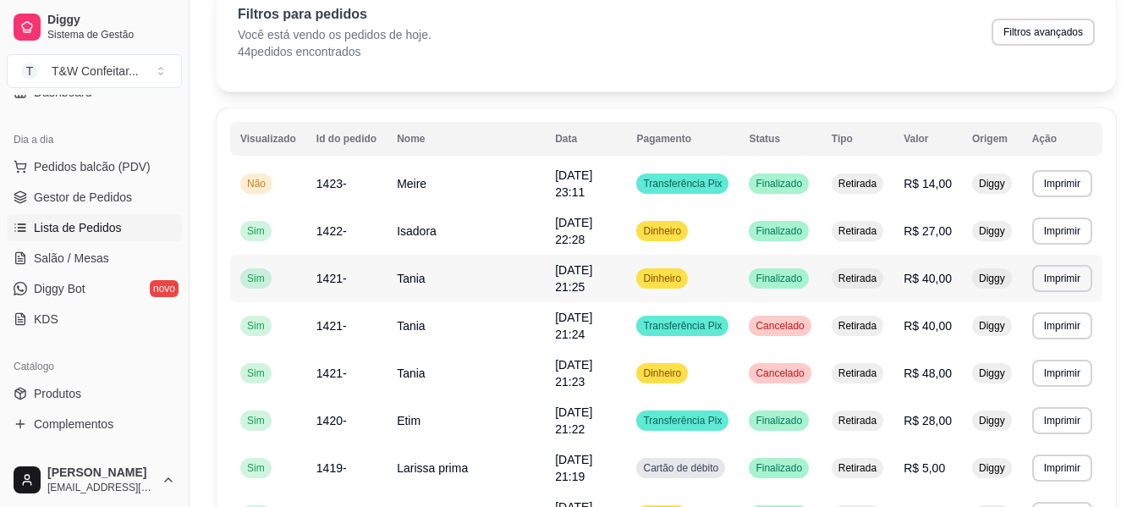
click at [495, 281] on td "Tania" at bounding box center [466, 278] width 158 height 47
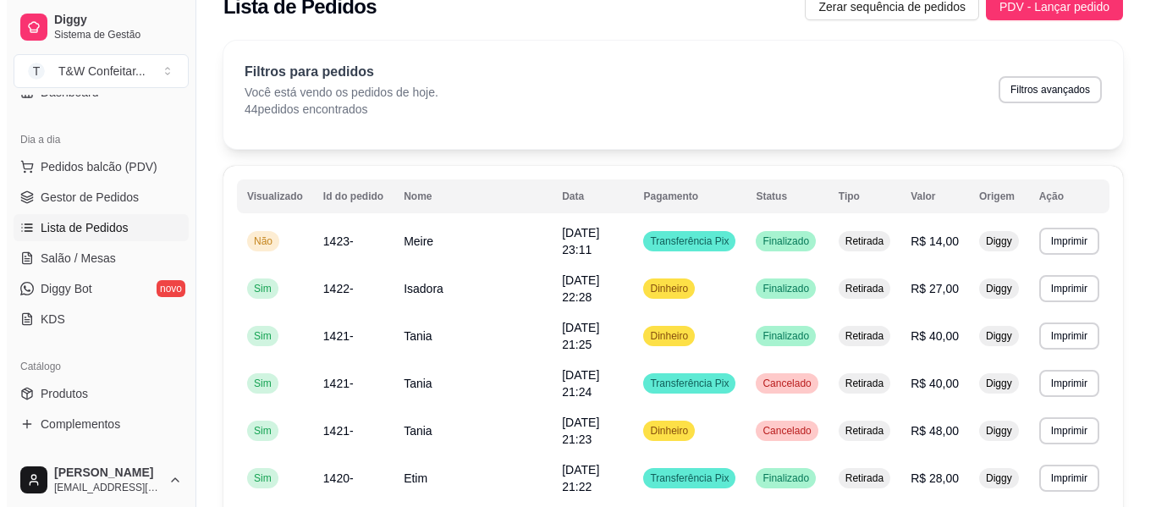
scroll to position [0, 0]
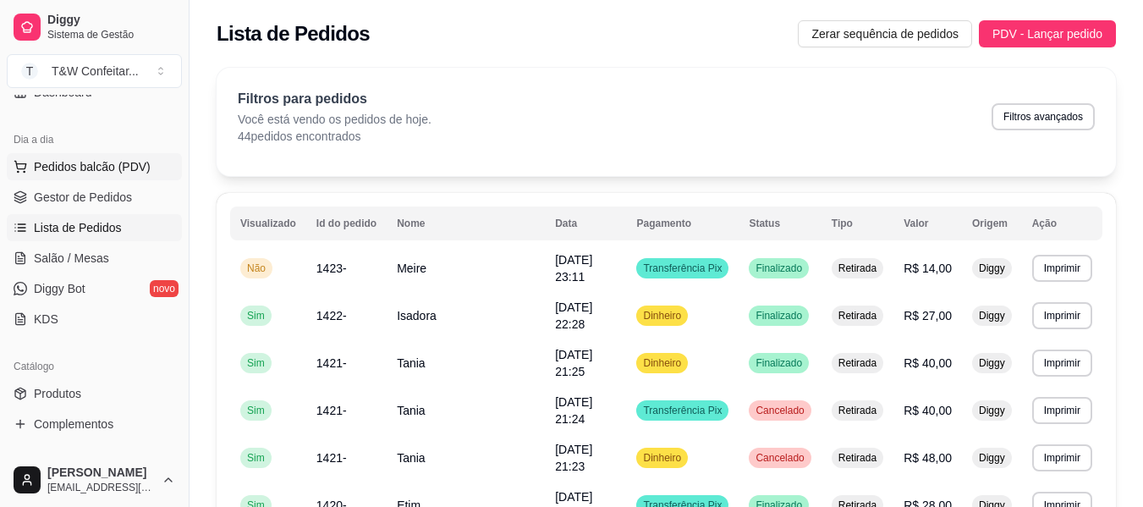
click at [93, 173] on span "Pedidos balcão (PDV)" at bounding box center [92, 166] width 117 height 17
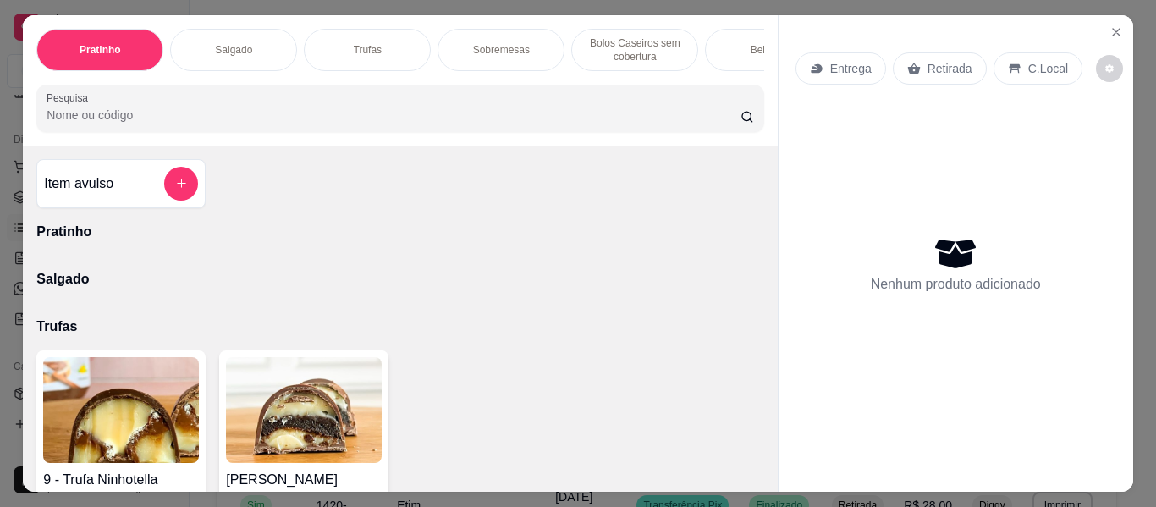
click at [139, 407] on img at bounding box center [121, 410] width 156 height 106
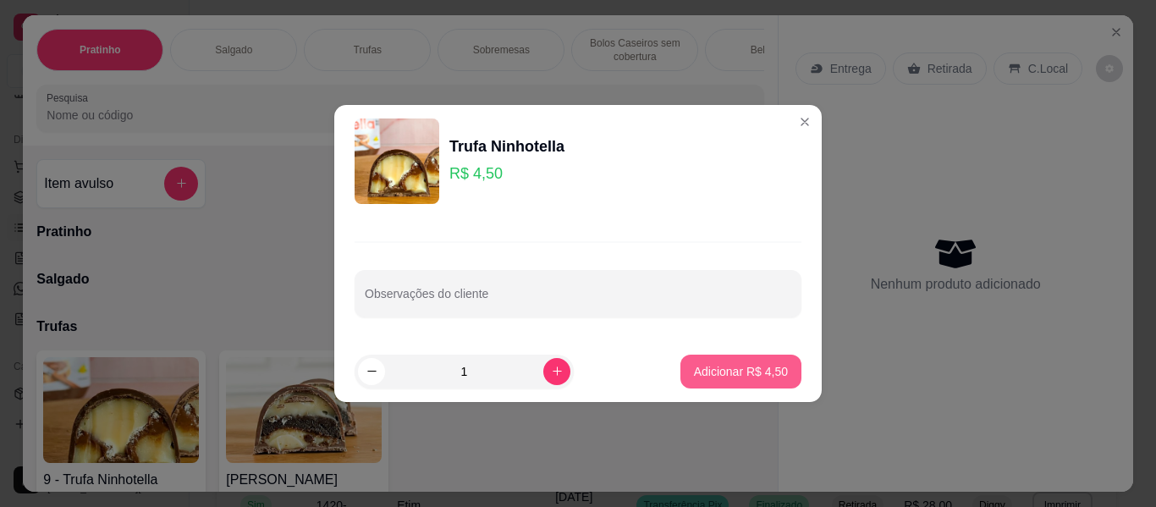
click at [723, 382] on button "Adicionar R$ 4,50" at bounding box center [740, 371] width 121 height 34
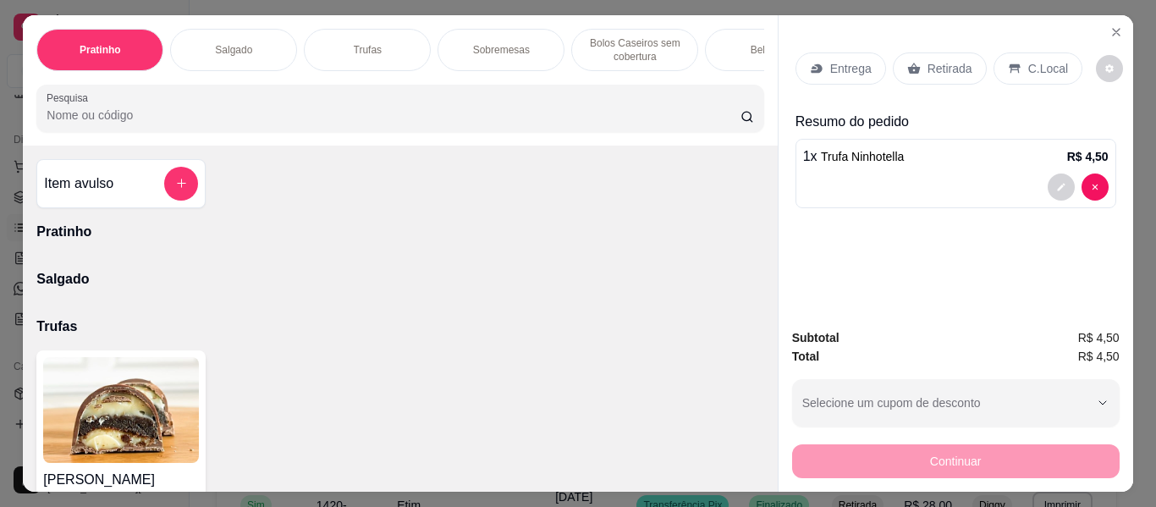
click at [929, 451] on div "Continuar" at bounding box center [955, 459] width 327 height 38
click at [927, 63] on p "Retirada" at bounding box center [949, 68] width 45 height 17
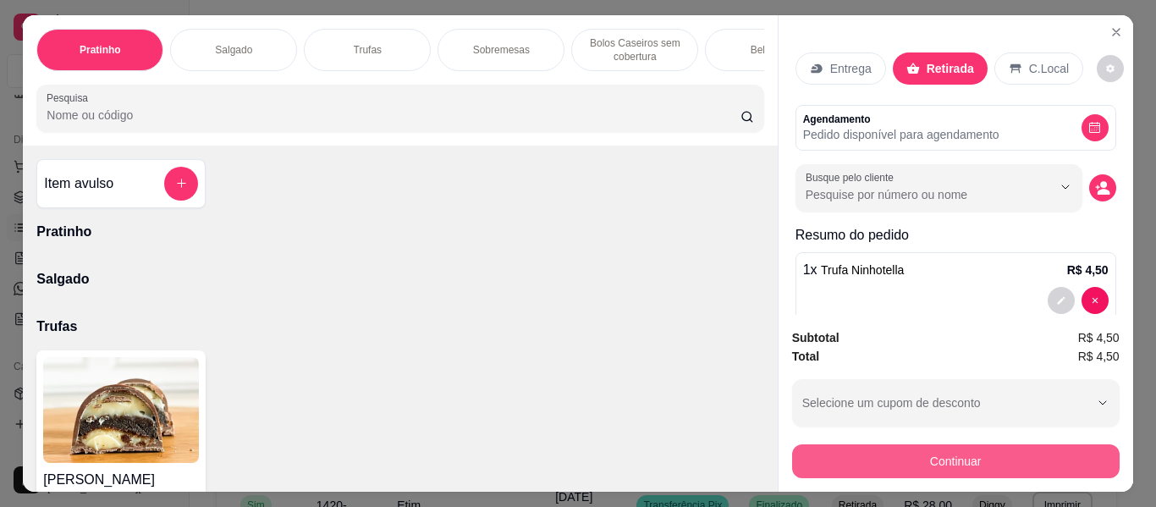
click at [959, 444] on button "Continuar" at bounding box center [955, 461] width 327 height 34
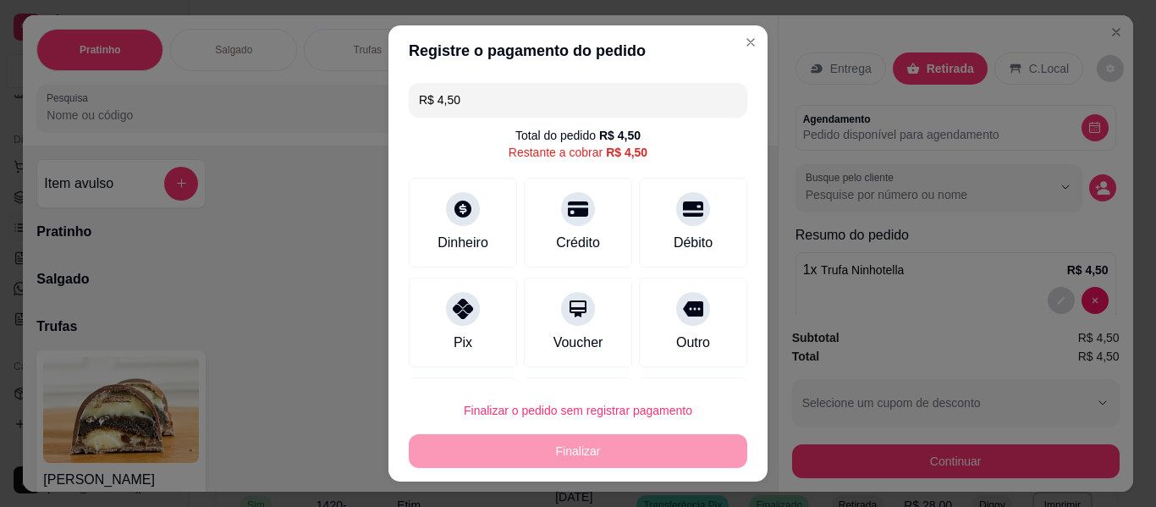
drag, startPoint x: 469, startPoint y: 99, endPoint x: 395, endPoint y: 95, distance: 73.7
click at [395, 95] on div "R$ 4,50 Total do pedido R$ 4,50 Restante a cobrar R$ 4,50 Dinheiro Crédito Débi…" at bounding box center [577, 228] width 379 height 304
click at [664, 145] on div "Total do pedido R$ 4,50 Restante a cobrar R$ 4,50" at bounding box center [578, 144] width 338 height 34
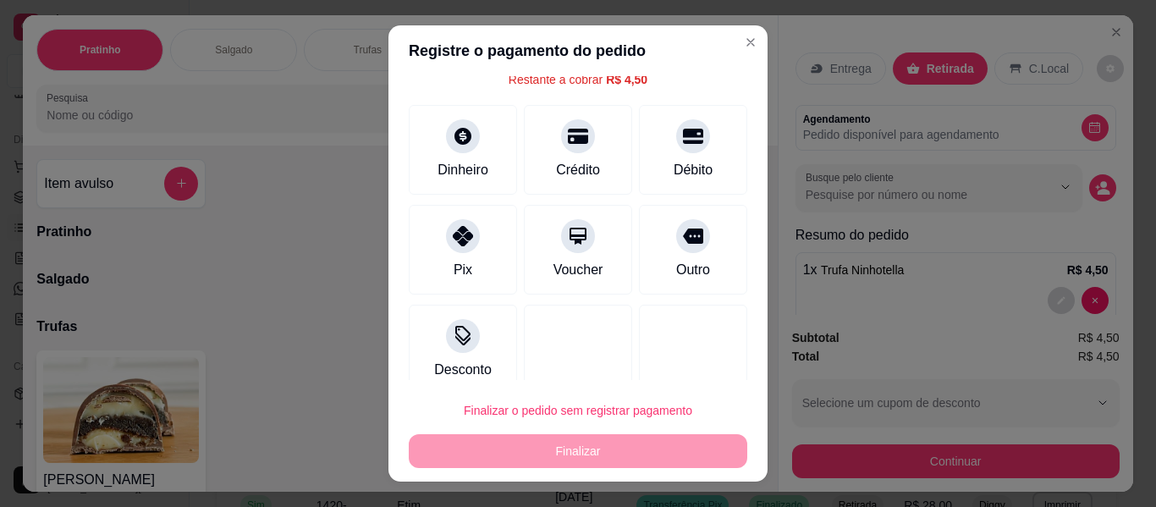
scroll to position [94, 0]
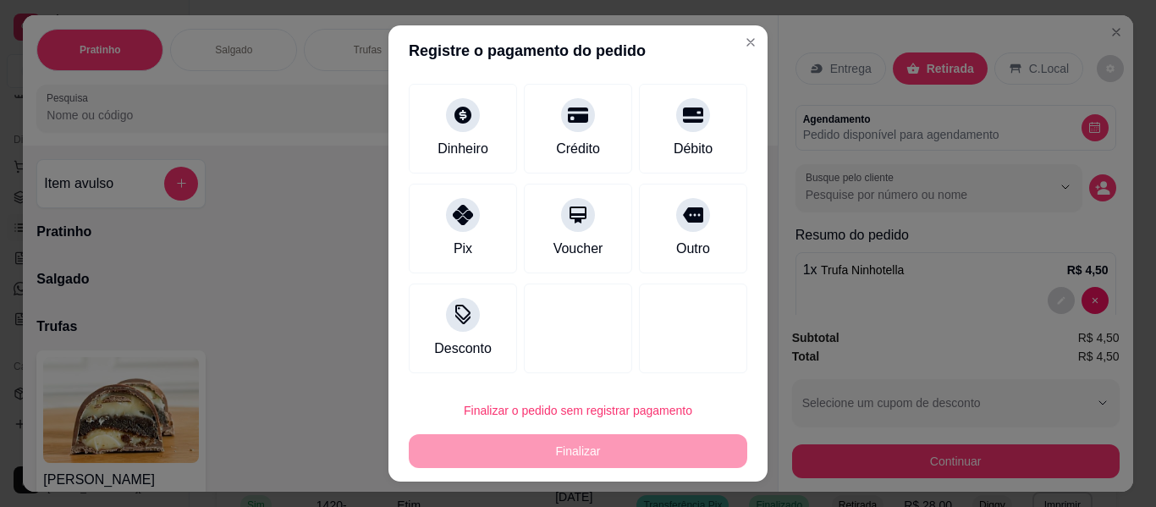
click at [602, 380] on footer "Finalizar o pedido sem registrar pagamento Finalizar" at bounding box center [577, 431] width 379 height 102
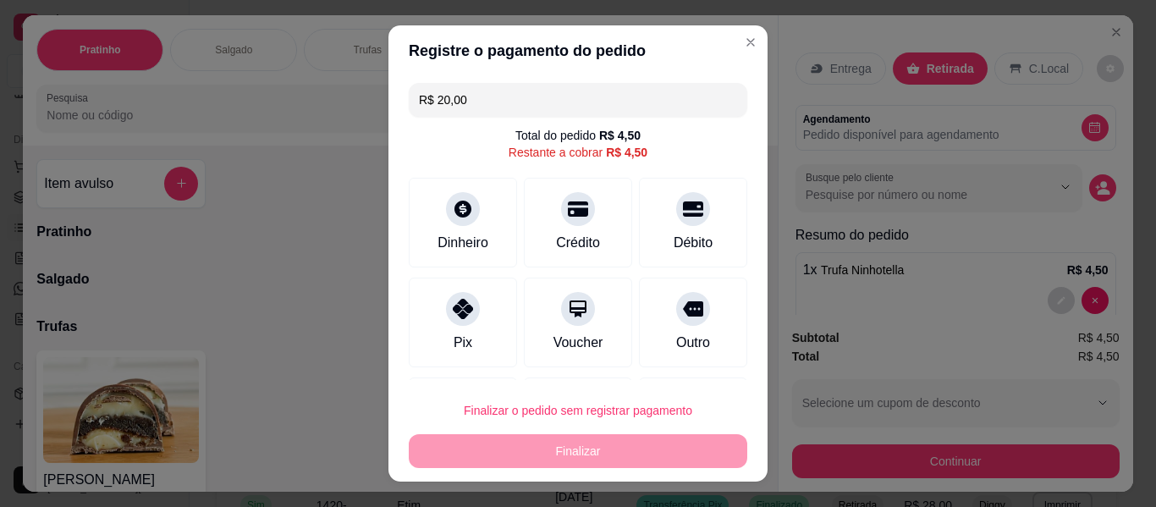
click at [657, 146] on div "Total do pedido R$ 4,50 Restante a cobrar R$ 4,50" at bounding box center [578, 144] width 338 height 34
drag, startPoint x: 471, startPoint y: 90, endPoint x: 354, endPoint y: 94, distance: 117.7
click at [354, 95] on div "Registre o pagamento do pedido R$ 20,00 Total do pedido R$ 4,50 Restante a cobr…" at bounding box center [578, 253] width 1156 height 507
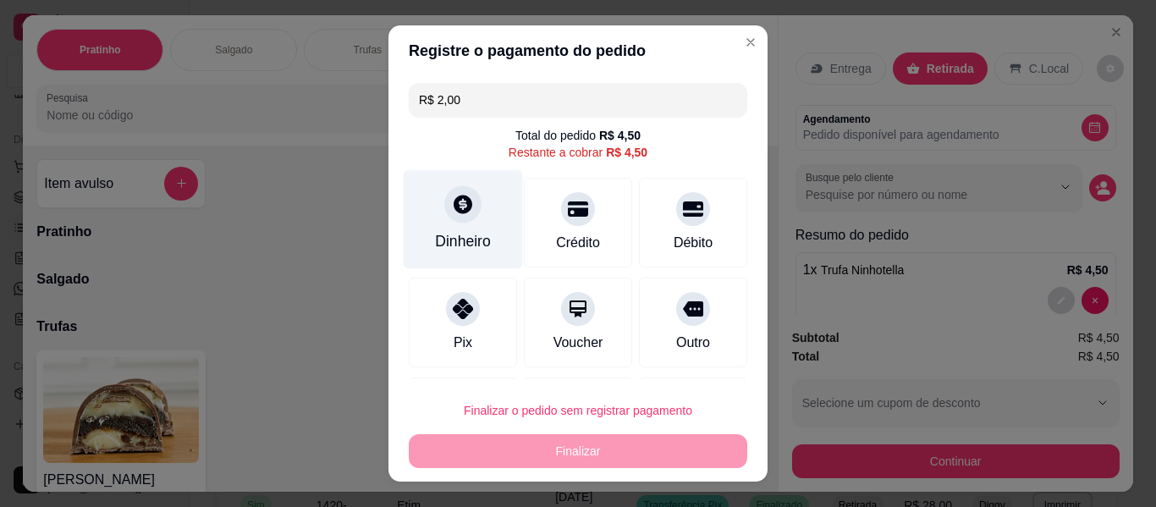
click at [464, 235] on div "Dinheiro" at bounding box center [463, 241] width 56 height 22
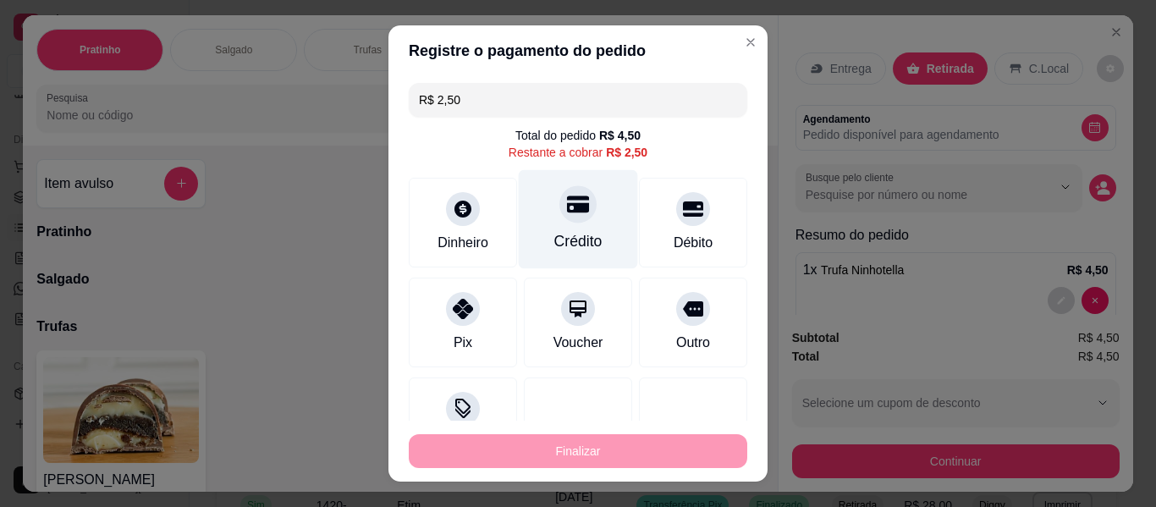
click at [541, 228] on div "Crédito" at bounding box center [578, 219] width 119 height 99
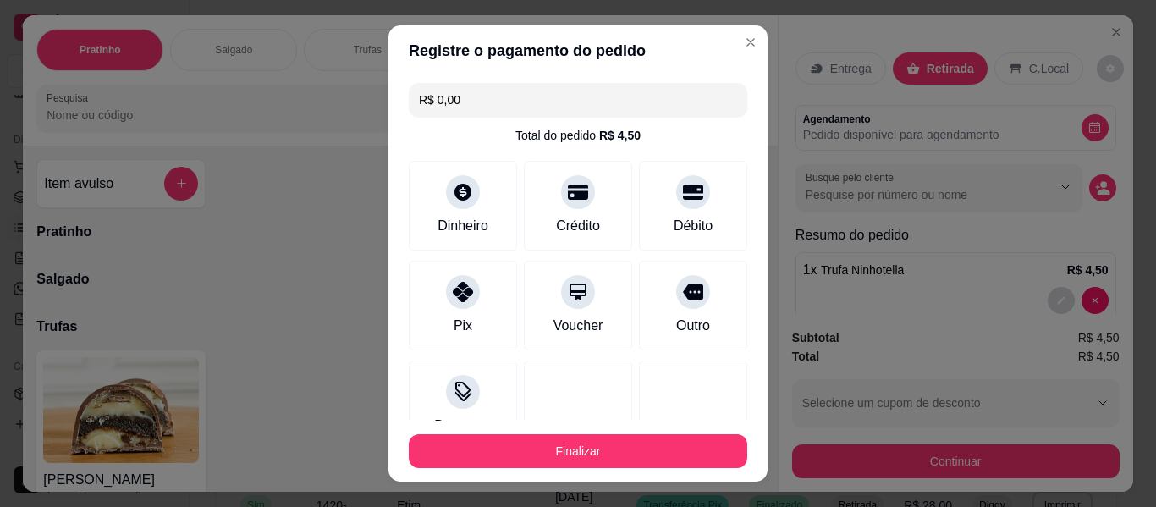
drag, startPoint x: 476, startPoint y: 99, endPoint x: 415, endPoint y: 95, distance: 61.9
click at [419, 95] on input "R$ 0,00" at bounding box center [578, 100] width 318 height 34
type input "R$ 2,00"
click at [676, 131] on div "Total do pedido R$ 4,50" at bounding box center [578, 135] width 338 height 17
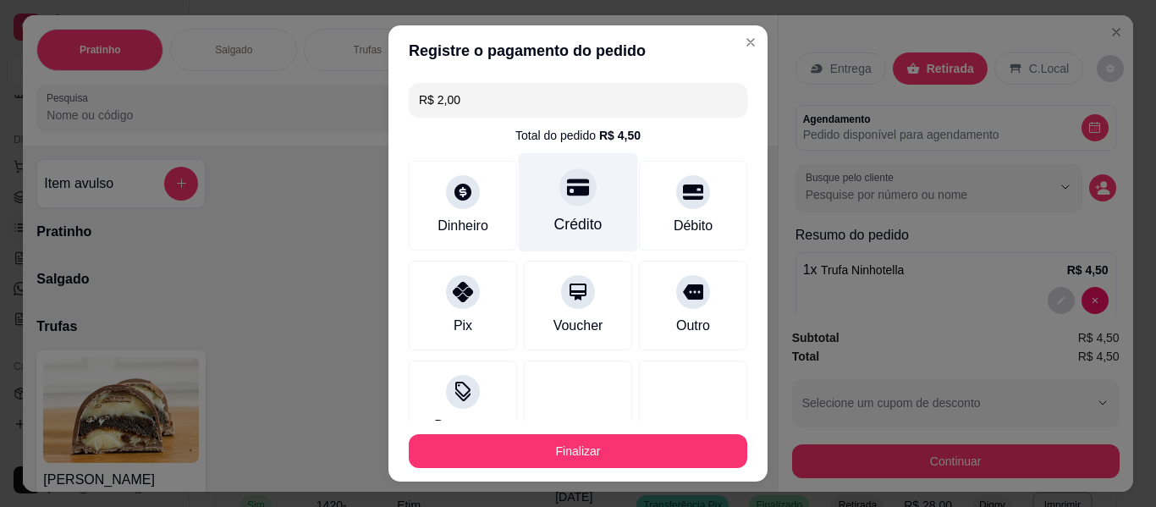
click at [573, 217] on div "Crédito" at bounding box center [578, 224] width 48 height 22
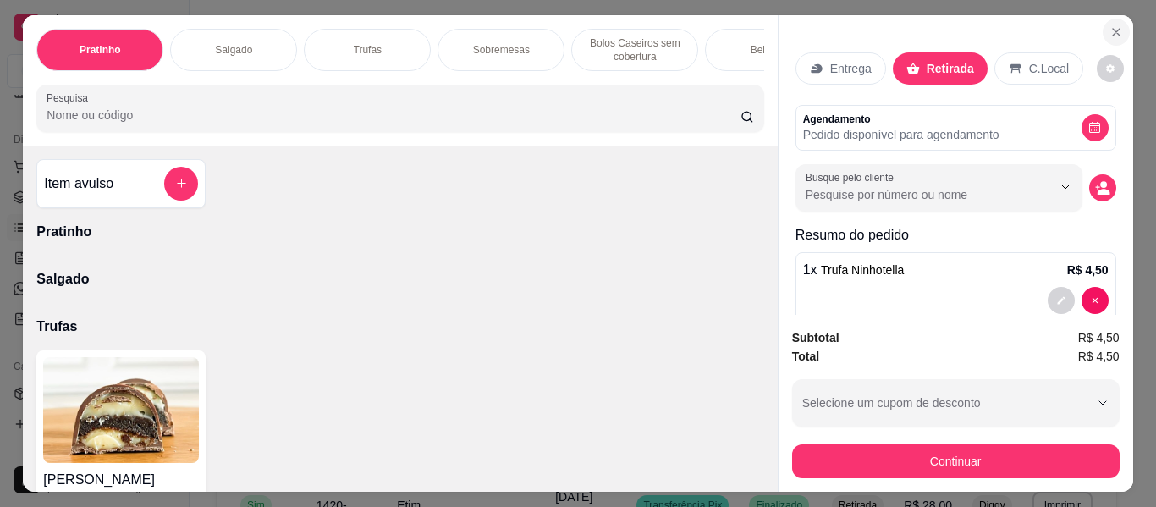
click at [1112, 33] on button "Close" at bounding box center [1115, 32] width 27 height 27
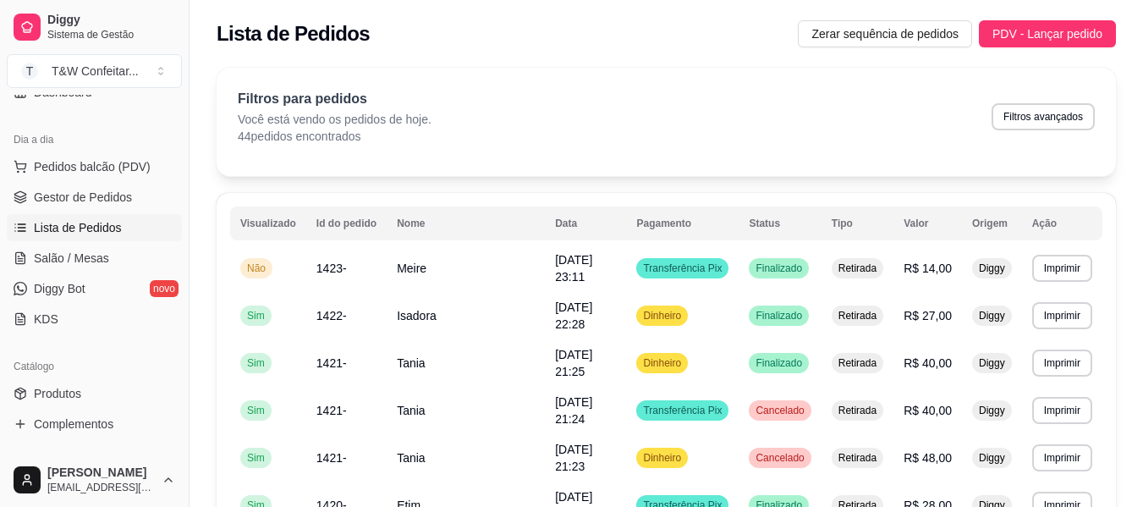
scroll to position [58, 0]
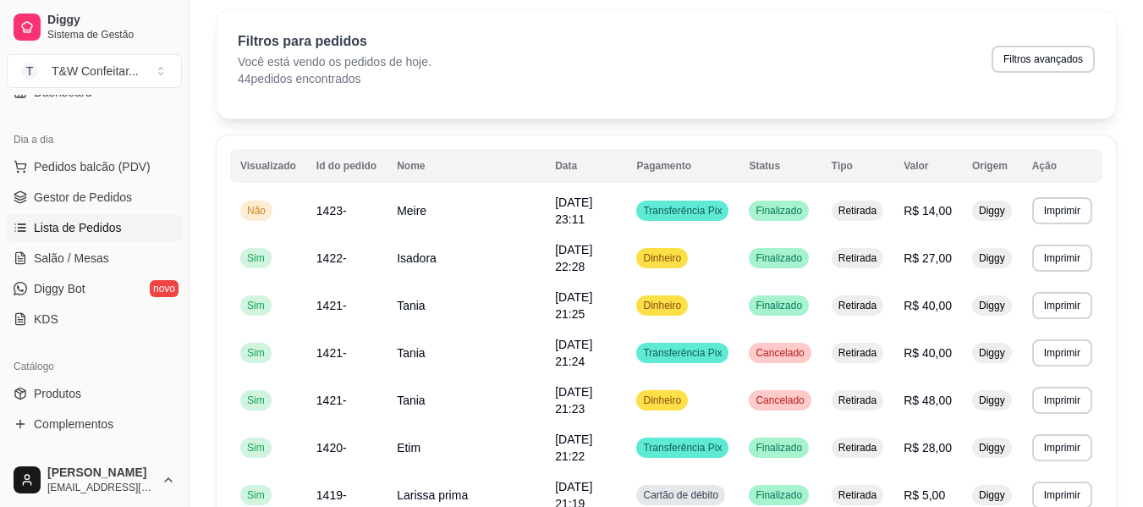
click at [996, 80] on div "Filtros para pedidos Você está vendo os pedidos de hoje. 44 pedidos encontrados…" at bounding box center [666, 59] width 857 height 56
